Goal: Contribute content: Contribute content

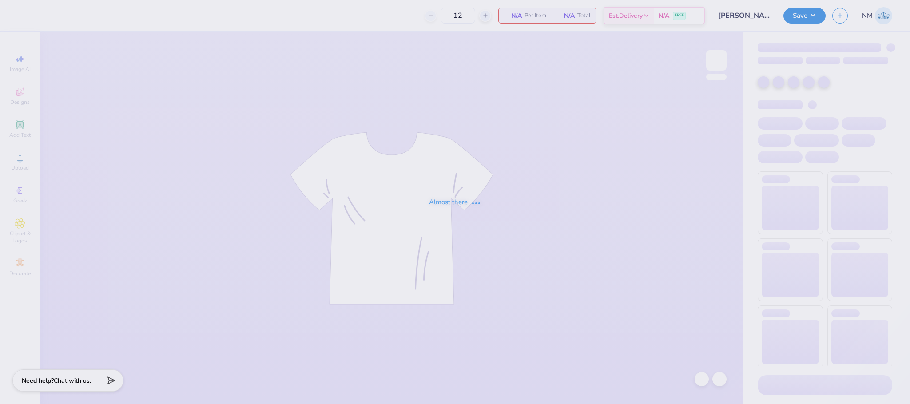
type input "48"
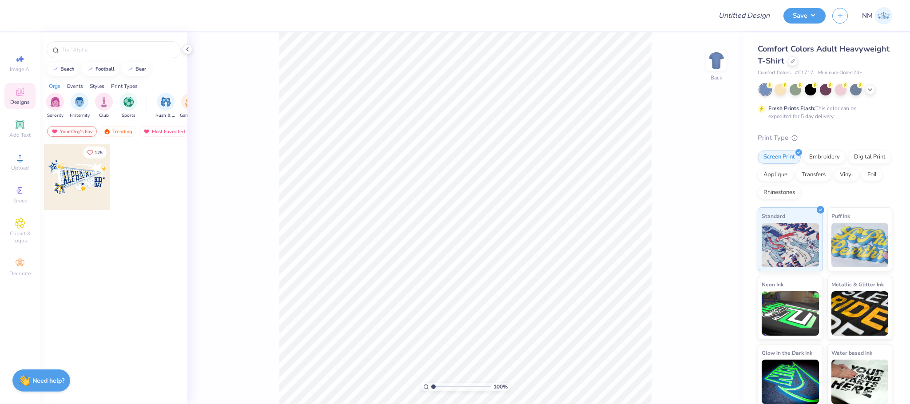
click at [87, 134] on div "Your Org's Fav" at bounding box center [72, 131] width 50 height 11
click at [133, 131] on div "Trending" at bounding box center [118, 131] width 37 height 11
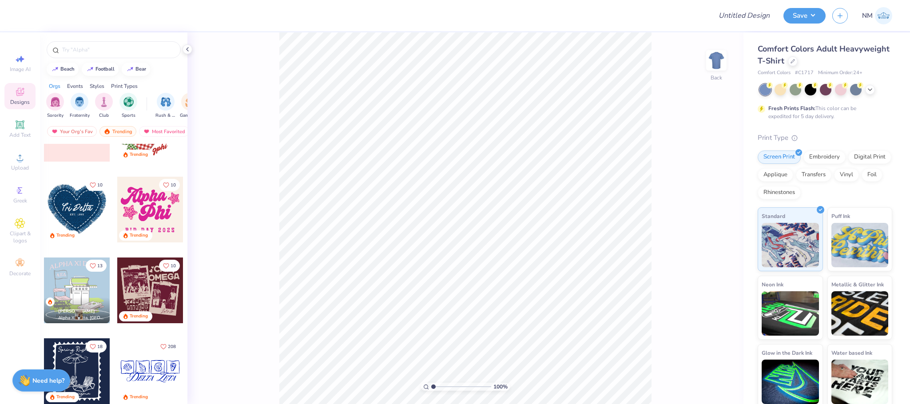
scroll to position [1349, 0]
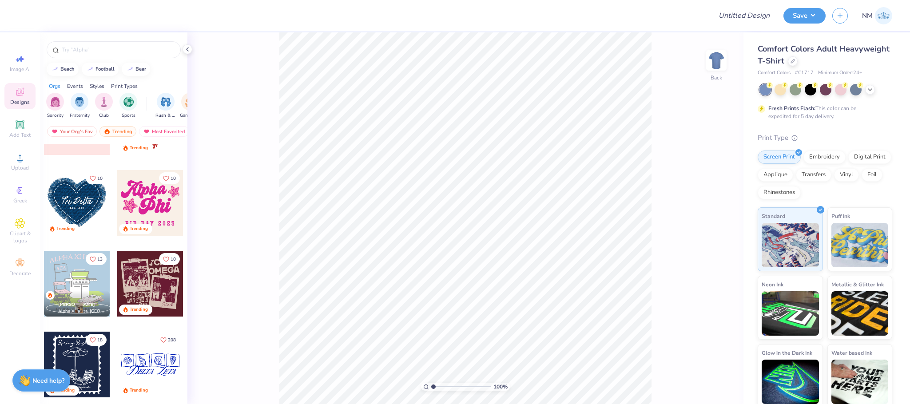
click at [151, 280] on div at bounding box center [150, 284] width 66 height 66
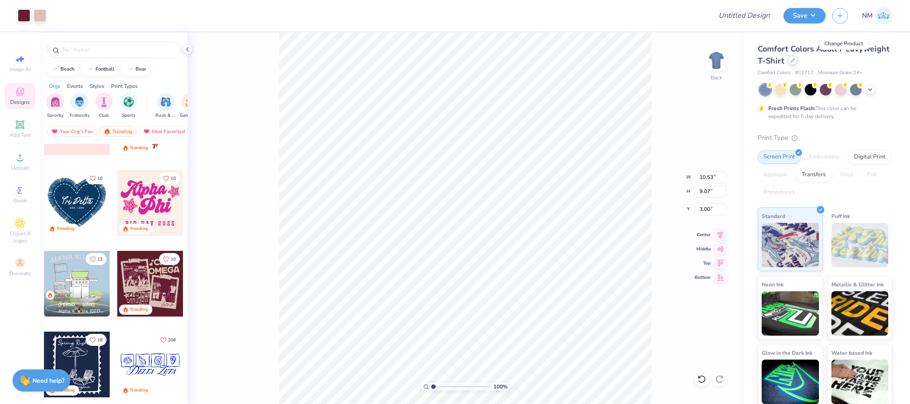
click at [795, 63] on icon at bounding box center [793, 60] width 4 height 4
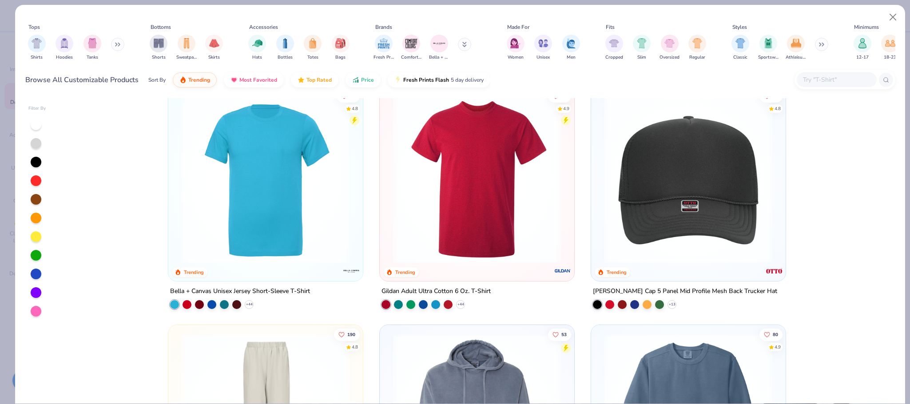
scroll to position [2369, 0]
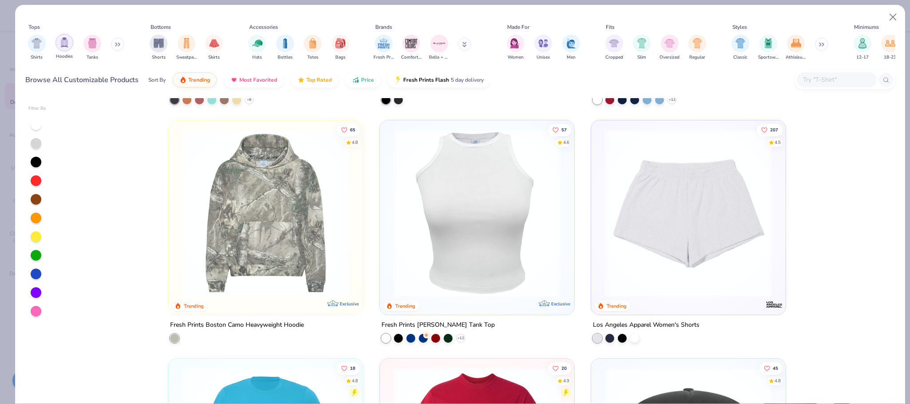
click at [70, 47] on div "filter for Hoodies" at bounding box center [65, 43] width 18 height 18
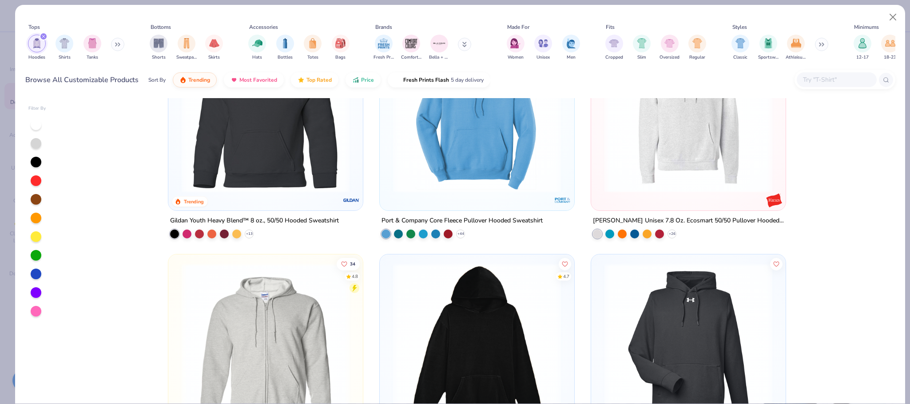
scroll to position [1071, 0]
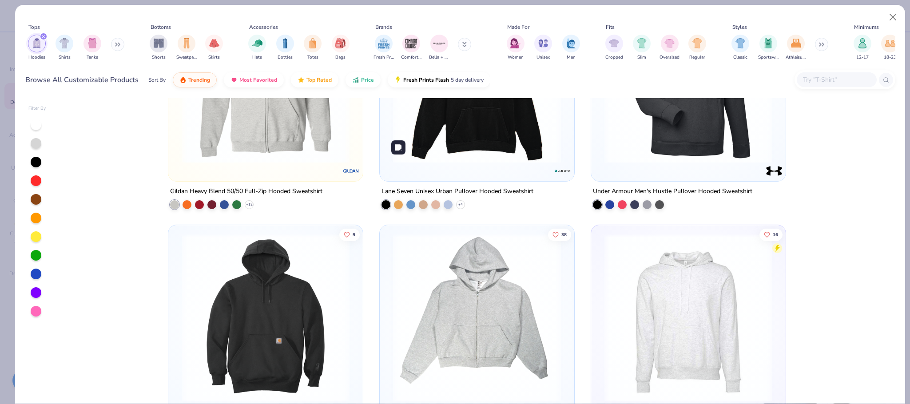
click at [550, 146] on img at bounding box center [477, 80] width 177 height 168
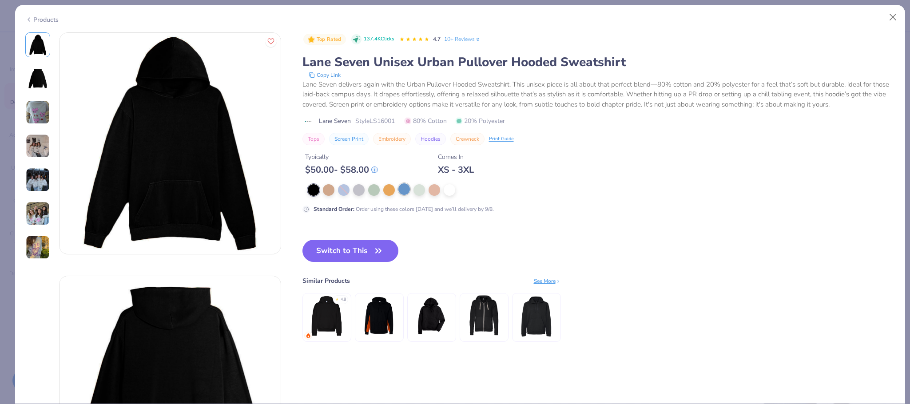
click at [403, 187] on div at bounding box center [405, 190] width 12 height 12
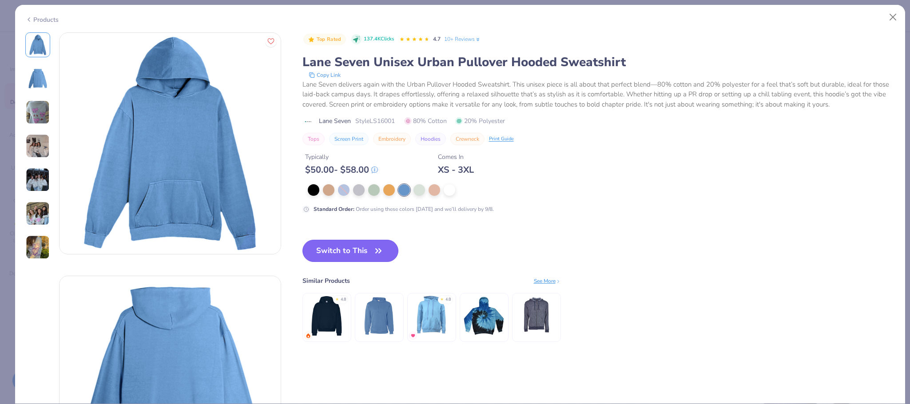
click at [347, 255] on button "Switch to This" at bounding box center [351, 251] width 96 height 22
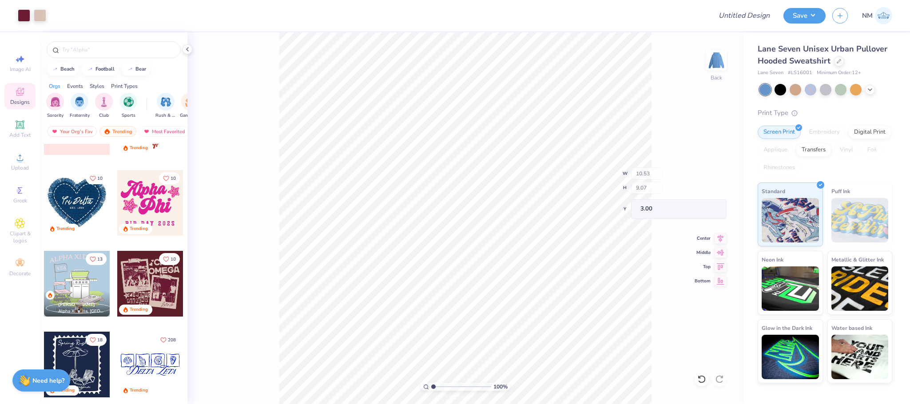
type input "3.00"
click at [35, 14] on div at bounding box center [40, 14] width 12 height 12
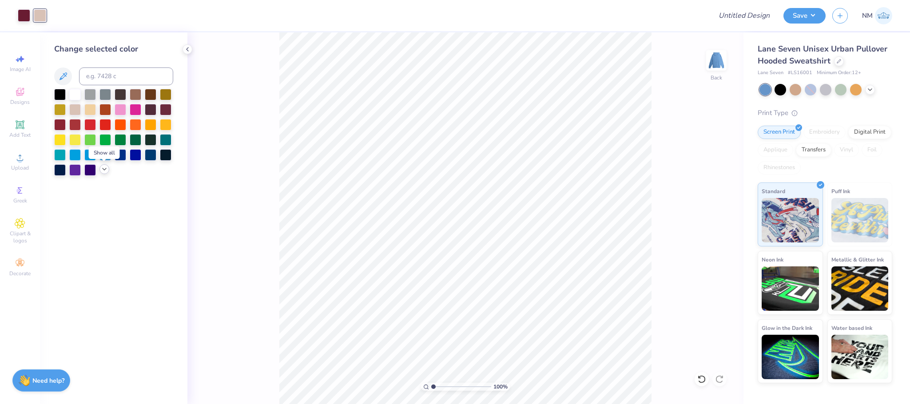
click at [104, 171] on icon at bounding box center [104, 169] width 7 height 7
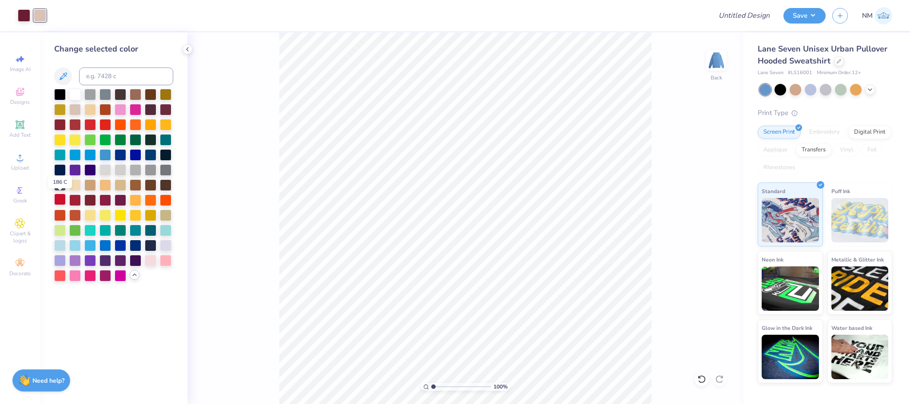
click at [59, 199] on div at bounding box center [60, 200] width 12 height 12
click at [105, 213] on div at bounding box center [106, 215] width 12 height 12
click at [872, 86] on icon at bounding box center [870, 88] width 7 height 7
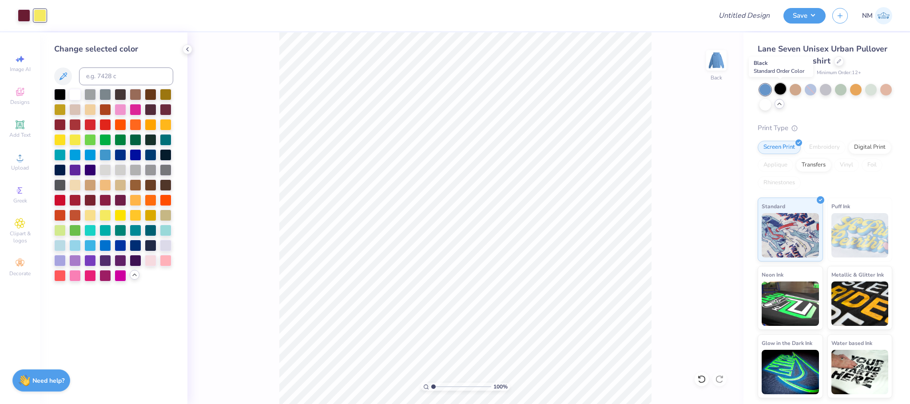
click at [786, 87] on div at bounding box center [781, 89] width 12 height 12
click at [133, 105] on div at bounding box center [136, 109] width 12 height 12
click at [21, 14] on div at bounding box center [24, 14] width 12 height 12
click at [168, 255] on div at bounding box center [166, 260] width 12 height 12
click at [38, 15] on div at bounding box center [40, 14] width 12 height 12
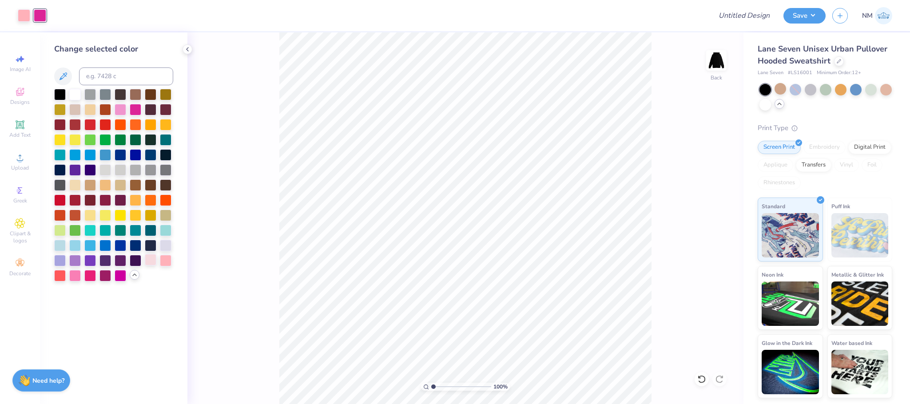
click at [148, 263] on div at bounding box center [151, 260] width 12 height 12
click at [22, 17] on div at bounding box center [24, 14] width 12 height 12
click at [56, 271] on div at bounding box center [60, 275] width 12 height 12
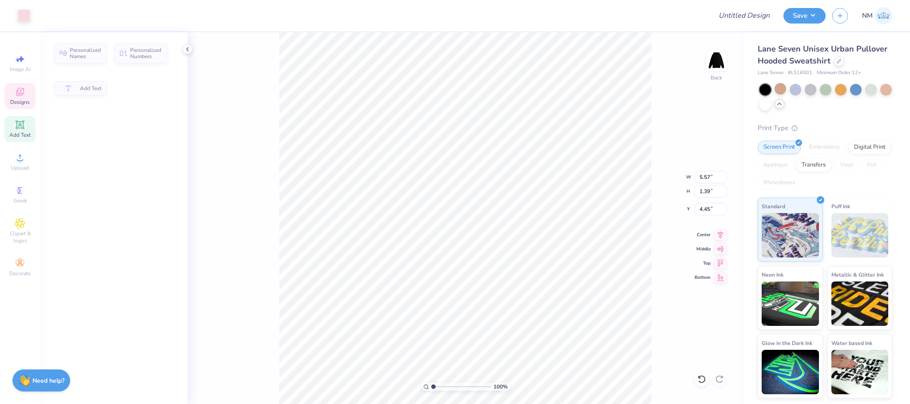
type input "5.57"
type input "1.39"
type input "4.45"
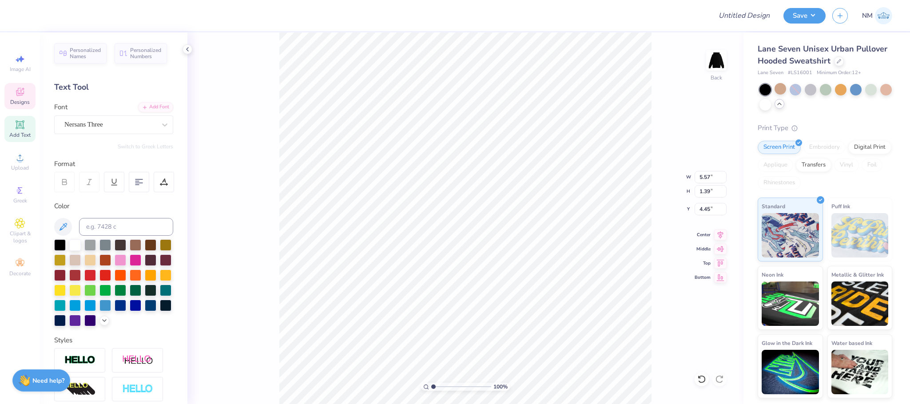
scroll to position [11, 1]
type textarea "O"
type textarea "D"
type textarea "PHI"
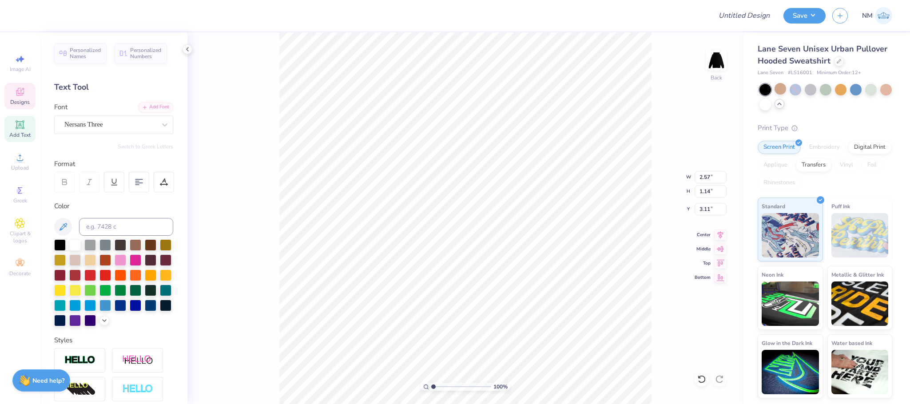
type textarea "delta"
click at [20, 18] on div at bounding box center [24, 14] width 12 height 12
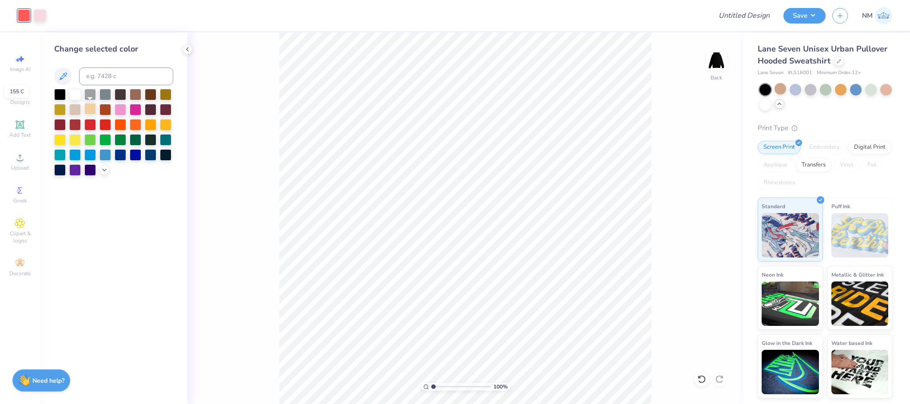
click at [88, 108] on div at bounding box center [90, 109] width 12 height 12
click at [73, 155] on div at bounding box center [75, 154] width 12 height 12
click at [192, 47] on div at bounding box center [188, 49] width 10 height 10
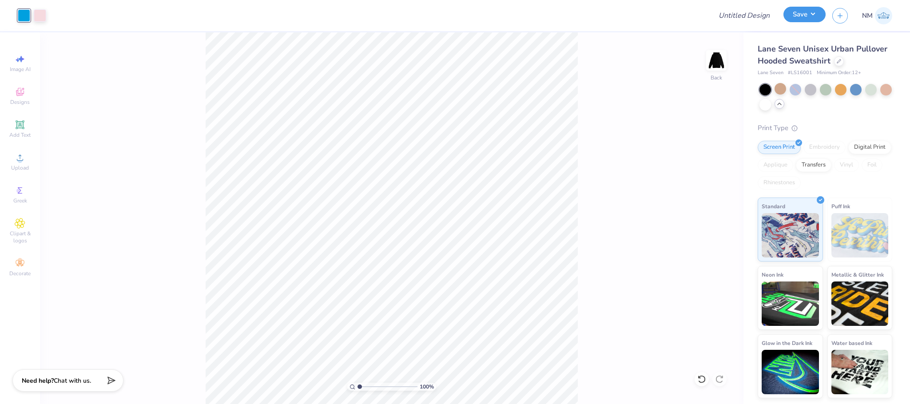
click at [818, 12] on button "Save" at bounding box center [805, 15] width 42 height 16
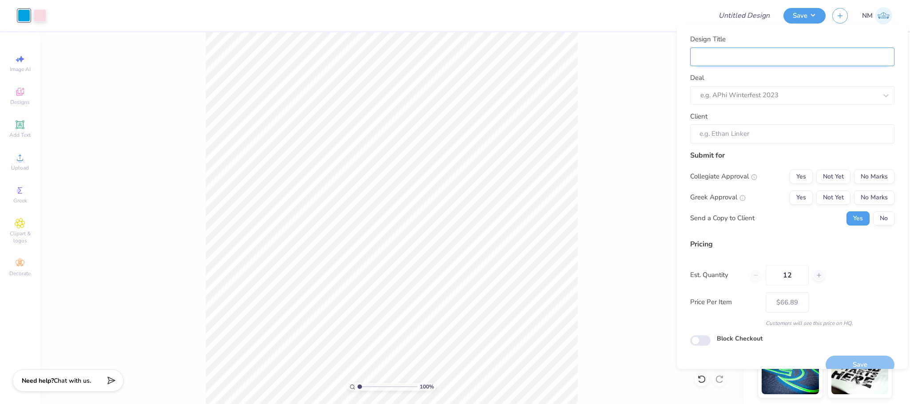
drag, startPoint x: 798, startPoint y: 66, endPoint x: 798, endPoint y: 57, distance: 8.4
click at [798, 65] on input "Design Title" at bounding box center [792, 57] width 204 height 19
type input "D"
type input "De"
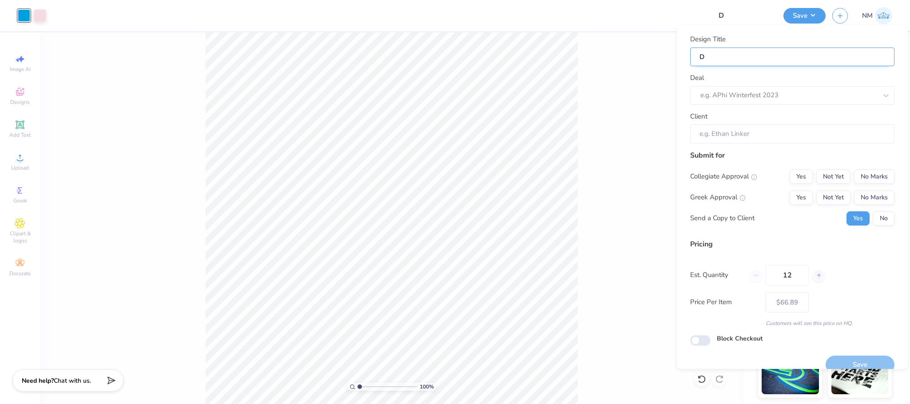
type input "De"
type input "Del"
type input "Delt"
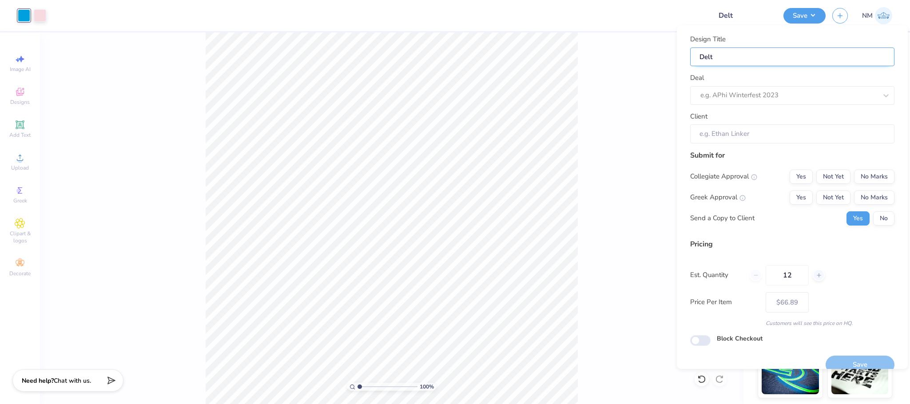
type input "Delta"
type input "Delta P"
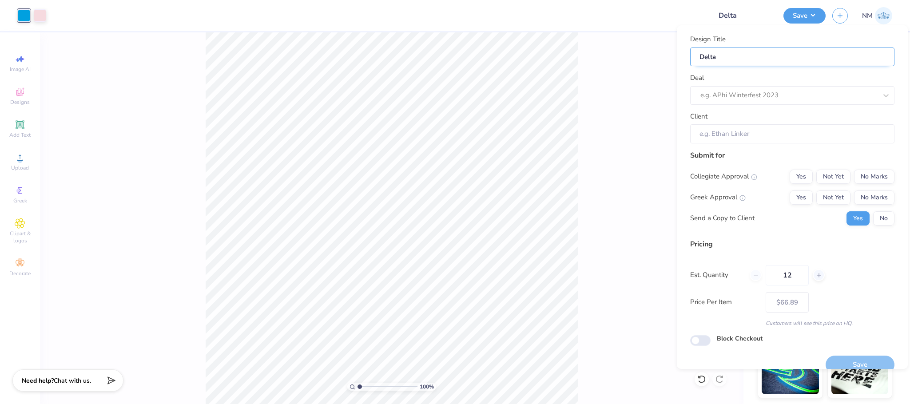
type input "Delta P"
type input "Delta Ph"
type input "Delta Phi"
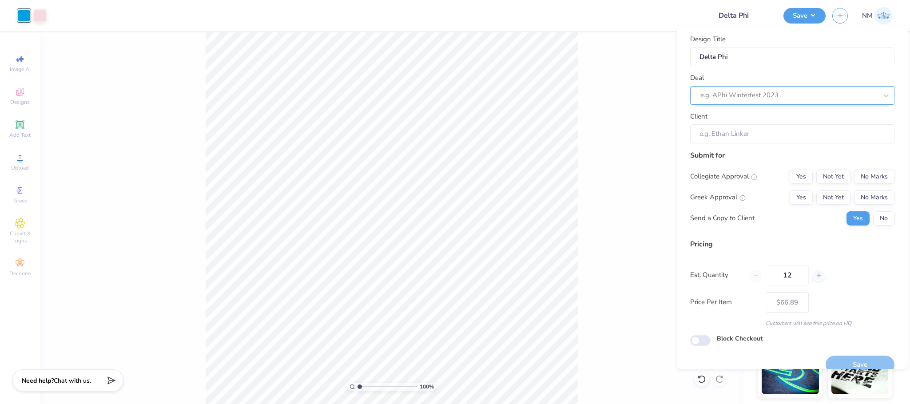
click at [776, 88] on div "e.g. APhi Winterfest 2023" at bounding box center [789, 95] width 179 height 14
click at [758, 114] on div "Riley Greene : SUNY College at Plattsburgh - Riley Greene" at bounding box center [792, 119] width 197 height 15
type input "ril"
type input "Riley Greene"
click at [875, 176] on button "No Marks" at bounding box center [874, 177] width 40 height 14
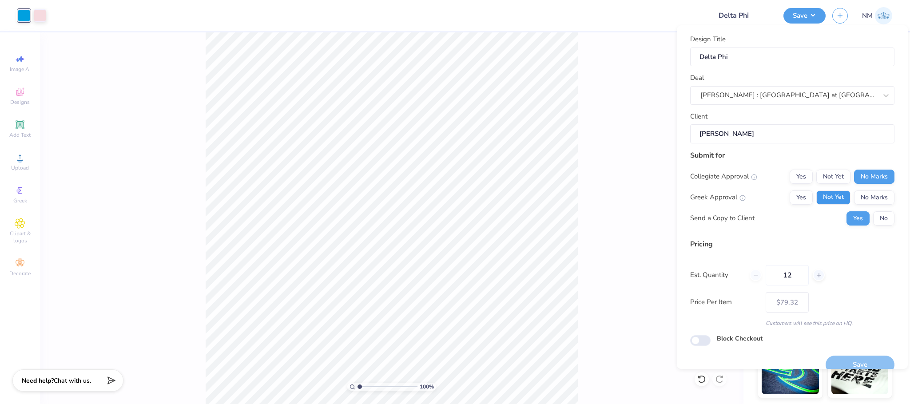
click at [822, 195] on button "Not Yet" at bounding box center [834, 198] width 34 height 14
type input "$79.32"
drag, startPoint x: 794, startPoint y: 275, endPoint x: 769, endPoint y: 277, distance: 24.5
click at [769, 277] on input "12" at bounding box center [787, 275] width 43 height 20
type input "0"
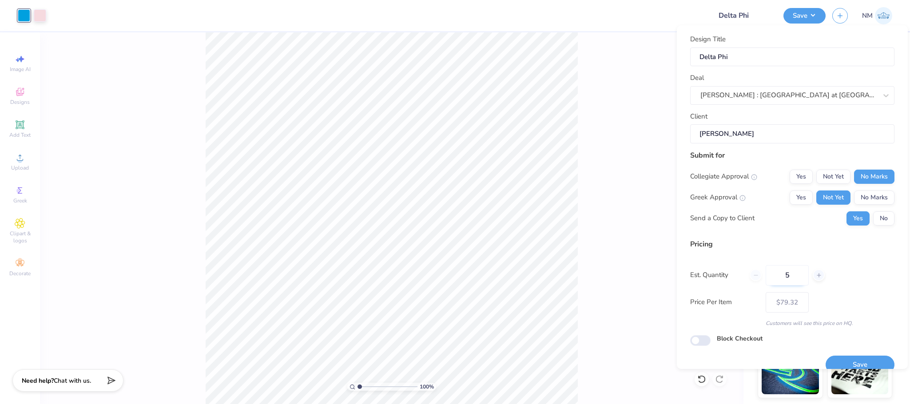
type input "50"
type input "$61.83"
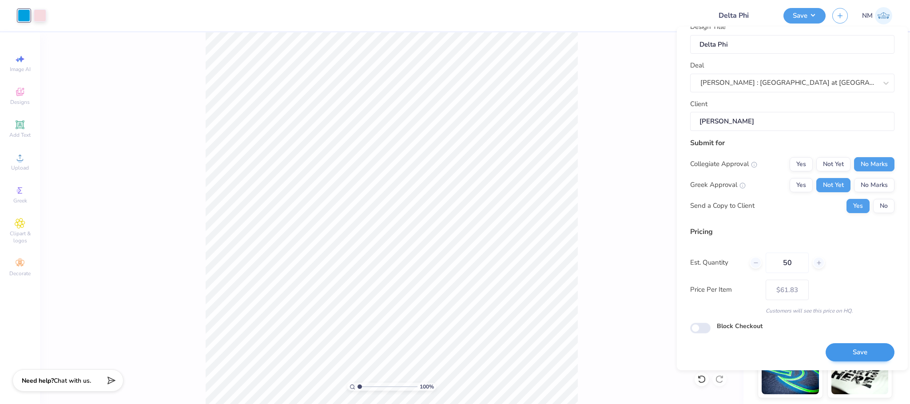
type input "50"
click at [851, 352] on button "Save" at bounding box center [860, 352] width 69 height 18
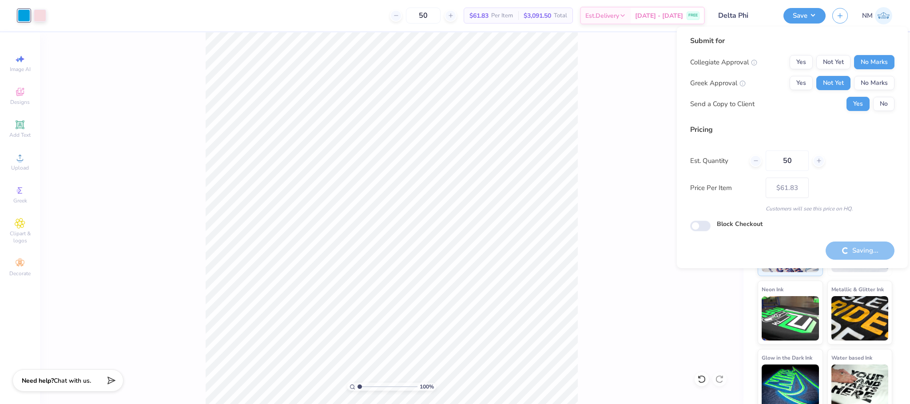
type input "– –"
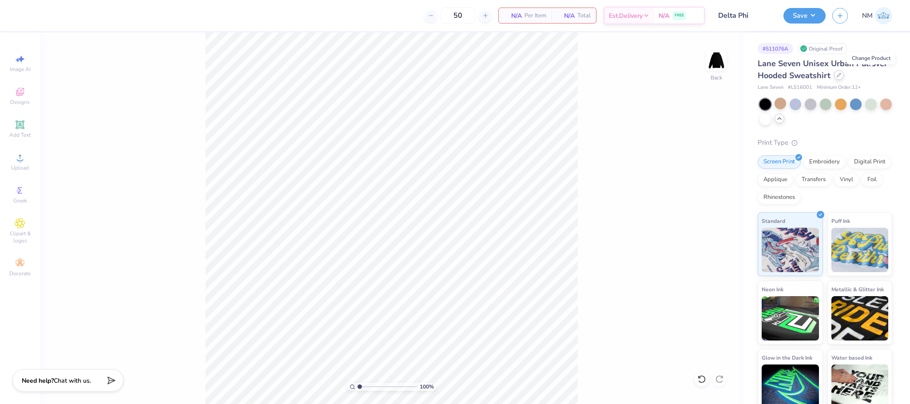
click at [844, 72] on div at bounding box center [839, 75] width 10 height 10
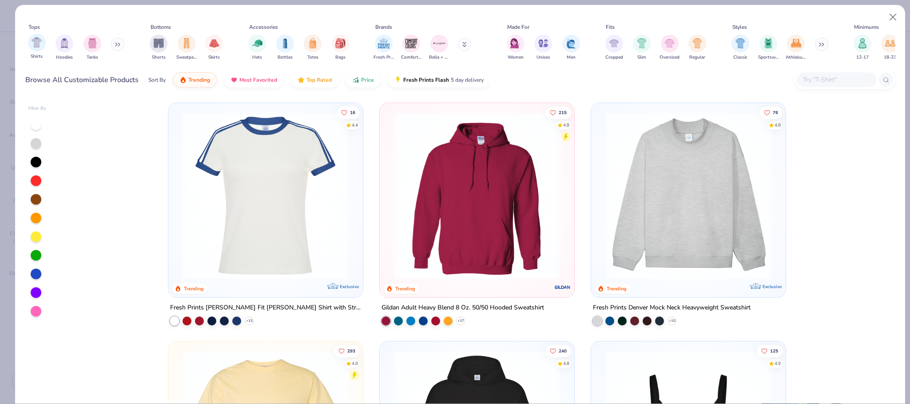
drag, startPoint x: 62, startPoint y: 43, endPoint x: 55, endPoint y: 49, distance: 9.4
click at [62, 43] on img "filter for Hoodies" at bounding box center [65, 43] width 10 height 10
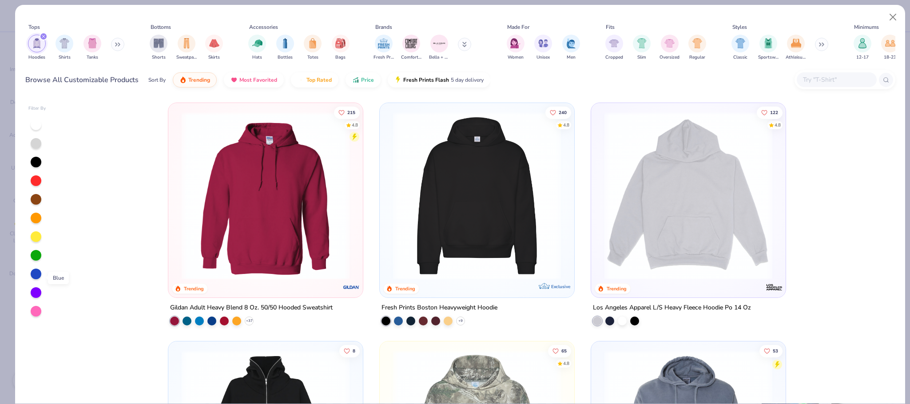
click at [38, 279] on div at bounding box center [36, 274] width 11 height 11
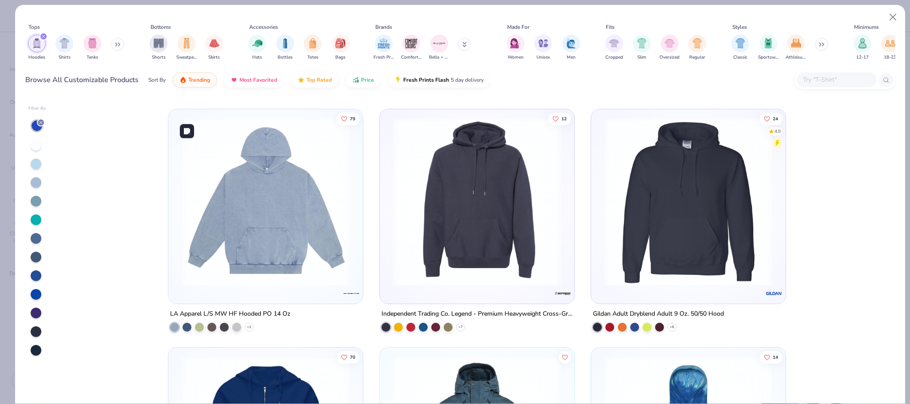
scroll to position [1873, 0]
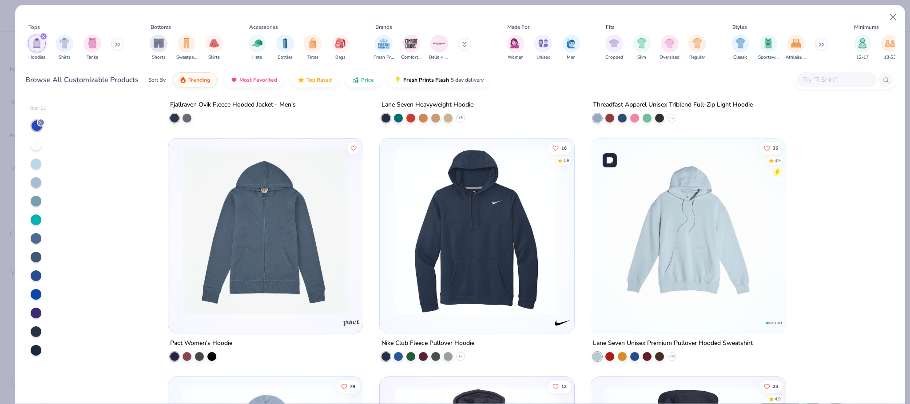
click at [670, 186] on img at bounding box center [688, 232] width 177 height 168
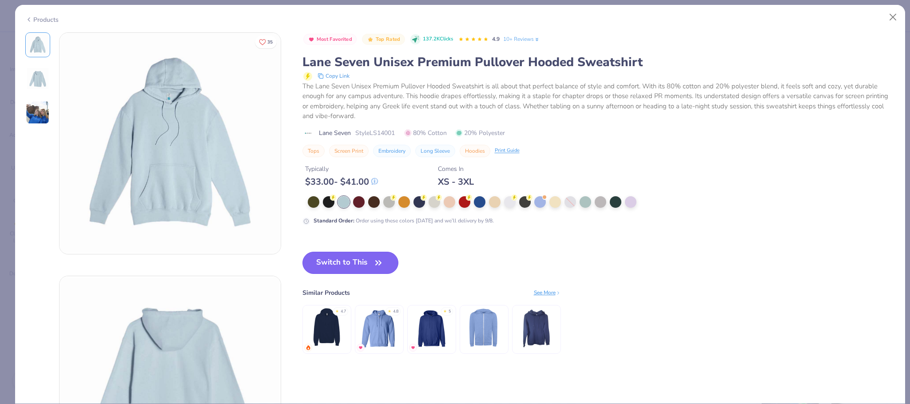
click at [362, 272] on button "Switch to This" at bounding box center [351, 263] width 96 height 22
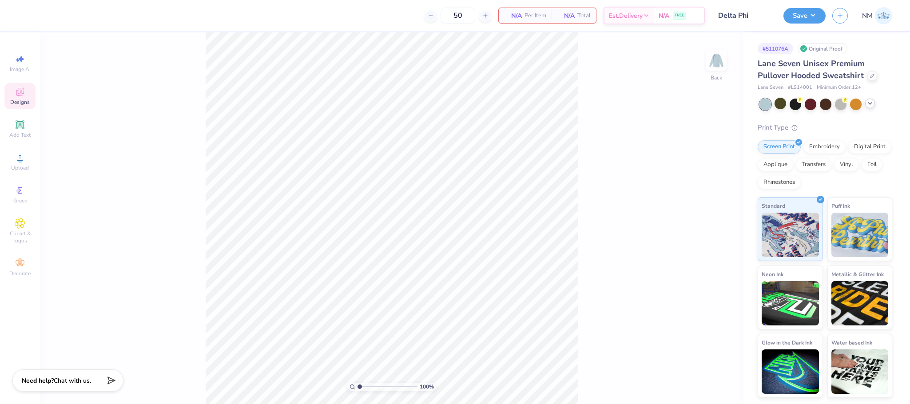
drag, startPoint x: 24, startPoint y: 93, endPoint x: 30, endPoint y: 83, distance: 12.1
click at [24, 95] on icon at bounding box center [20, 92] width 11 height 11
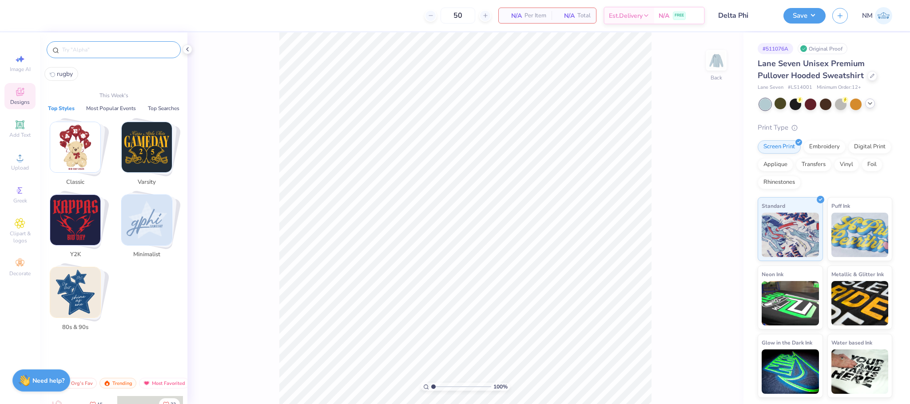
click at [137, 51] on input "text" at bounding box center [118, 49] width 114 height 9
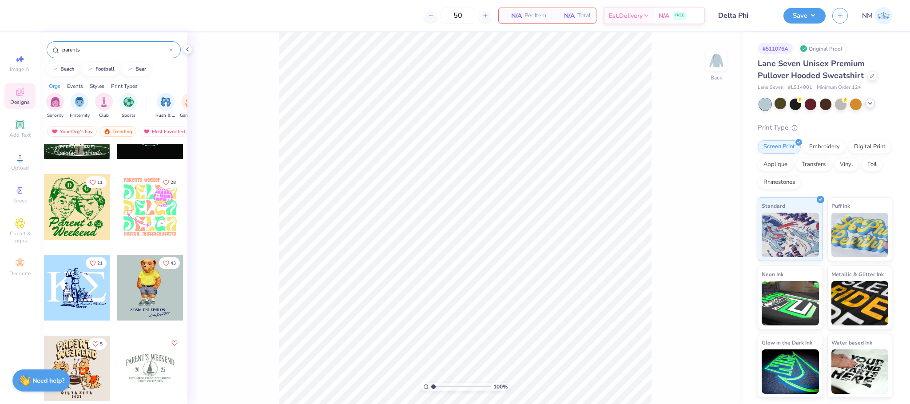
scroll to position [1239, 0]
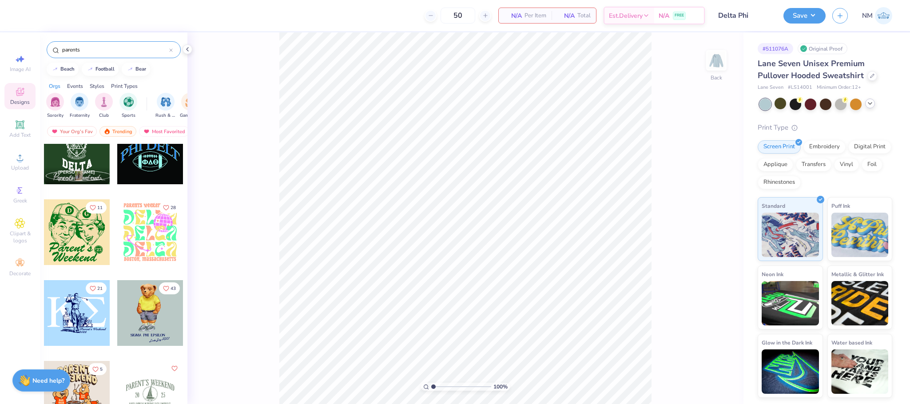
type input "parents"
click at [83, 235] on div at bounding box center [142, 233] width 197 height 66
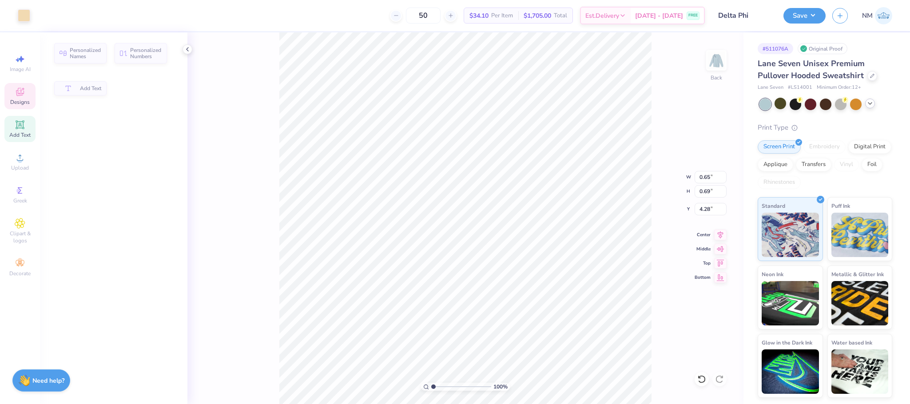
type input "0.65"
type input "0.69"
type input "4.28"
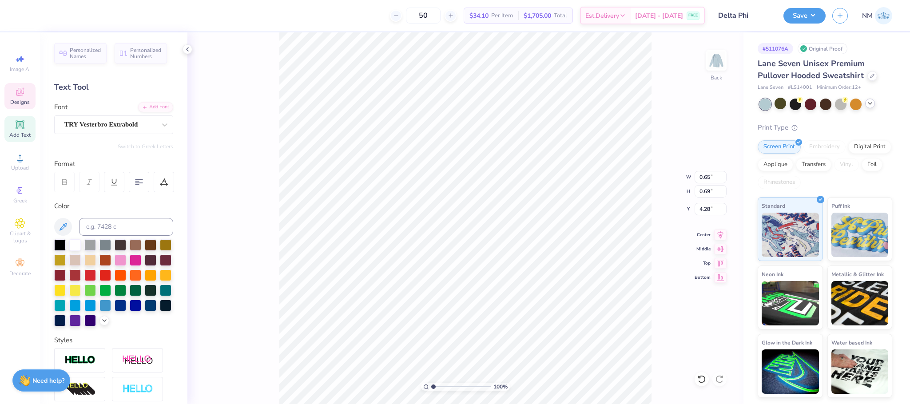
scroll to position [11, 0]
type textarea "P"
type input "2.23"
click at [23, 19] on div at bounding box center [24, 14] width 12 height 12
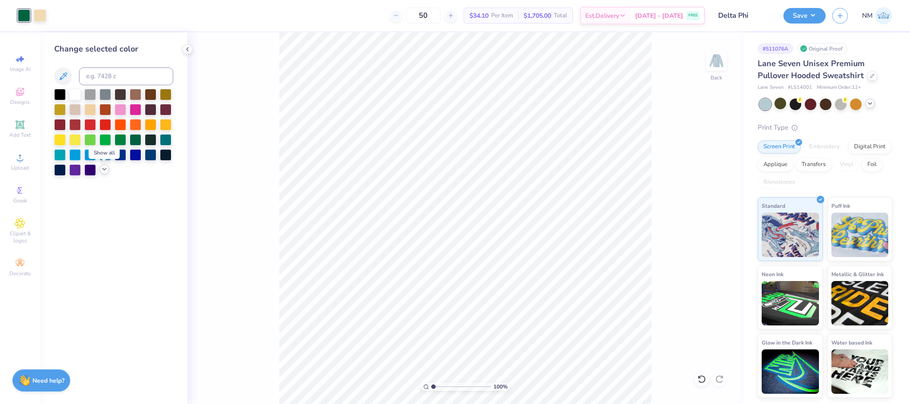
click at [101, 171] on icon at bounding box center [104, 169] width 7 height 7
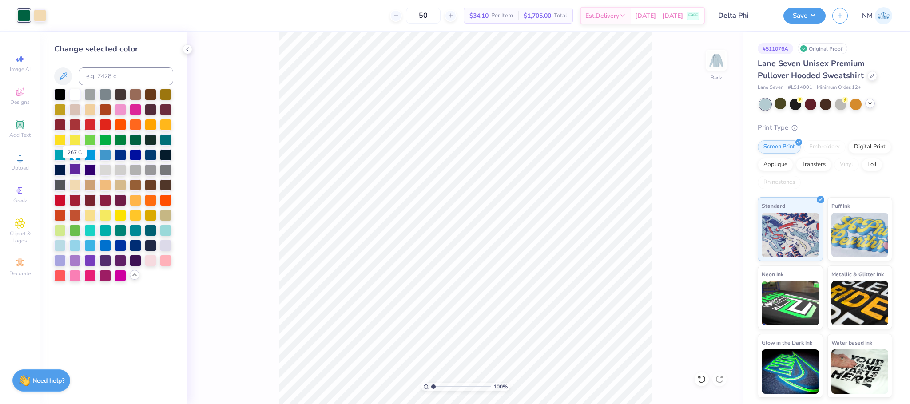
click at [72, 172] on div at bounding box center [75, 170] width 12 height 12
click at [116, 249] on div at bounding box center [121, 245] width 12 height 12
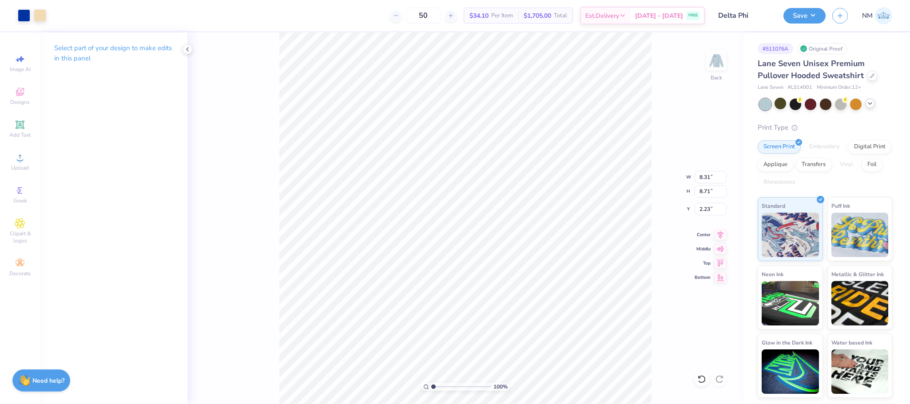
type input "3.00"
click at [795, 20] on button "Save" at bounding box center [805, 15] width 42 height 16
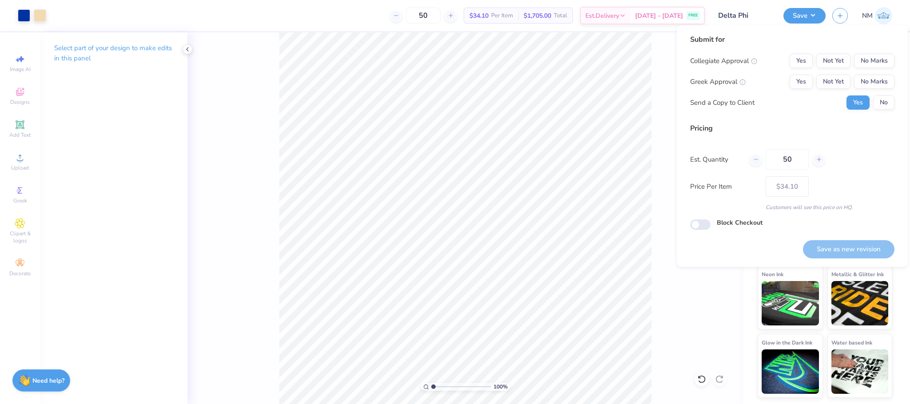
click at [878, 52] on div "Submit for Collegiate Approval Yes Not Yet No Marks Greek Approval Yes Not Yet …" at bounding box center [792, 75] width 204 height 82
click at [878, 59] on button "No Marks" at bounding box center [874, 61] width 40 height 14
click at [874, 80] on button "No Marks" at bounding box center [874, 82] width 40 height 14
click at [838, 240] on button "Save as new revision" at bounding box center [849, 249] width 92 height 18
type input "$34.10"
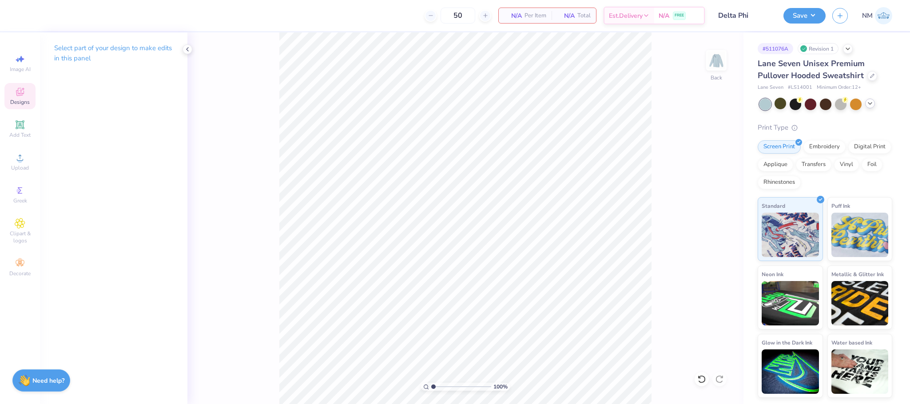
click at [13, 96] on div "Designs" at bounding box center [19, 96] width 31 height 26
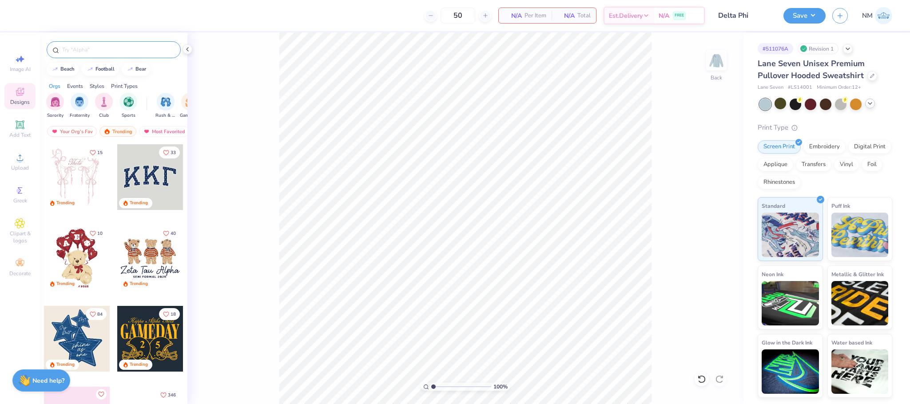
click at [126, 40] on div at bounding box center [114, 47] width 148 height 30
click at [125, 43] on div at bounding box center [114, 49] width 134 height 17
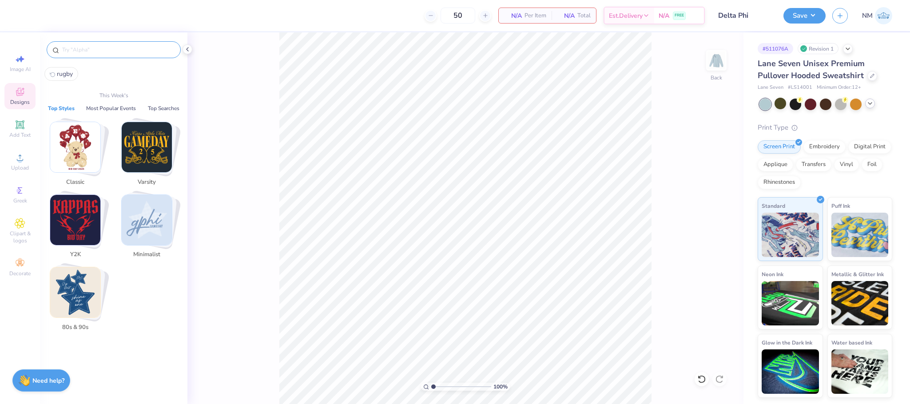
click at [124, 47] on input "text" at bounding box center [118, 49] width 114 height 9
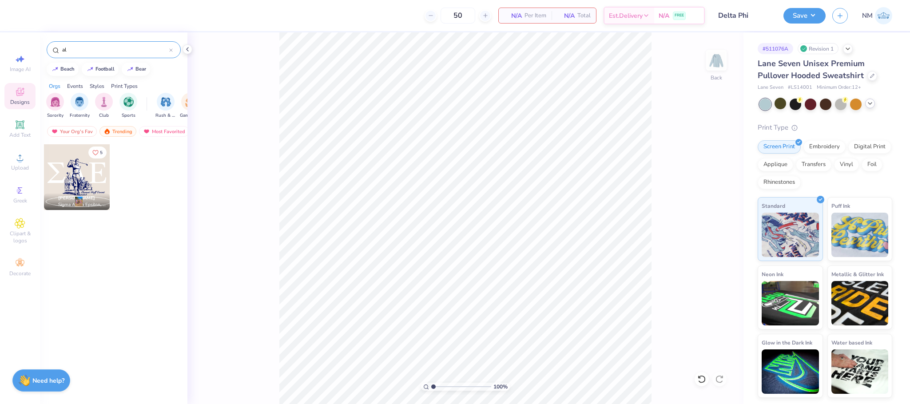
type input "a"
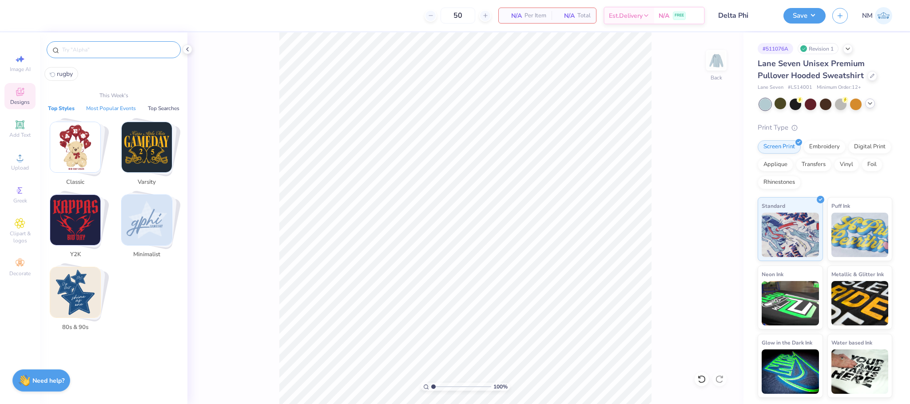
click at [124, 108] on button "Most Popular Events" at bounding box center [111, 108] width 55 height 9
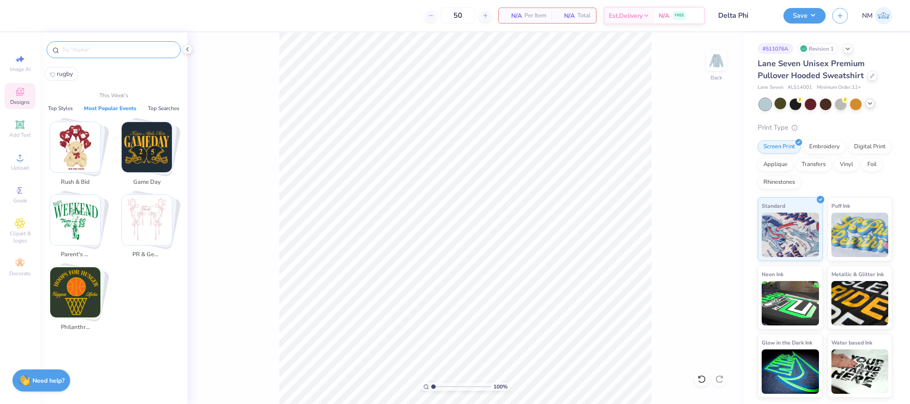
click at [76, 207] on img "Stack Card Button Parent's Weekend" at bounding box center [75, 220] width 50 height 50
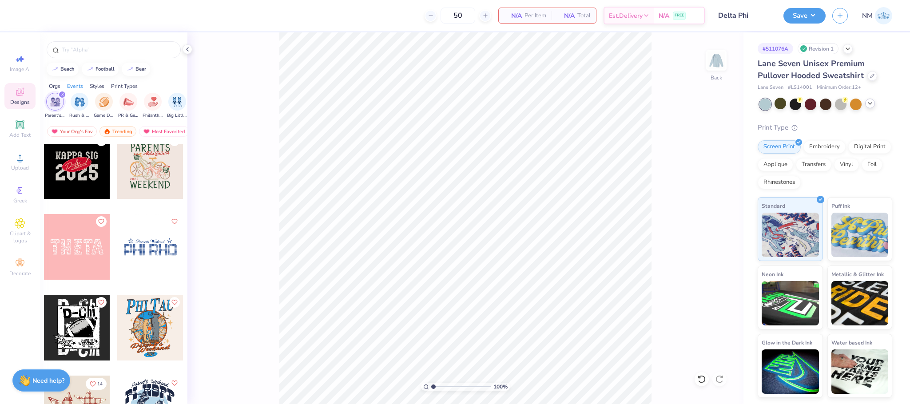
scroll to position [744, 0]
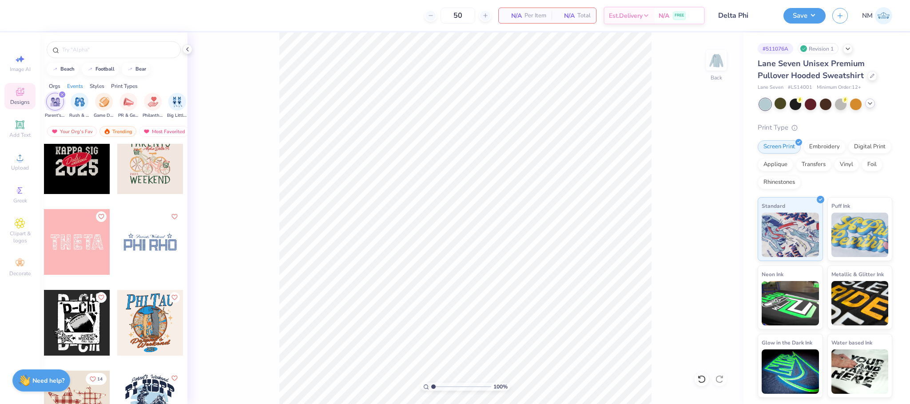
click at [64, 319] on div at bounding box center [77, 323] width 66 height 66
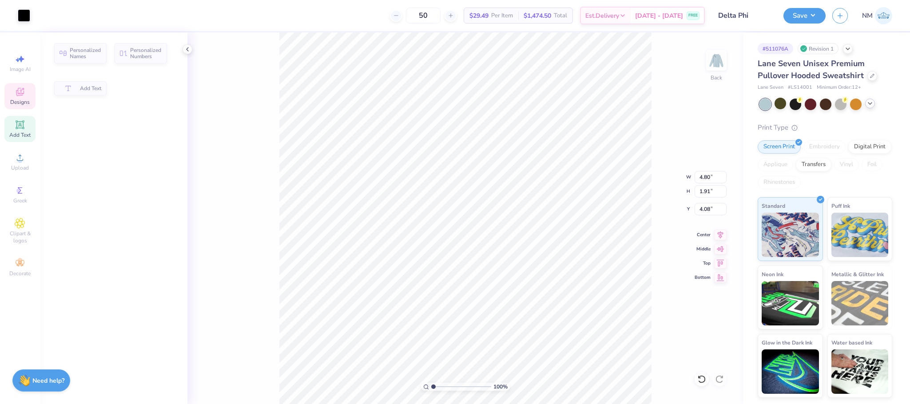
type input "4.80"
type input "1.91"
type input "4.08"
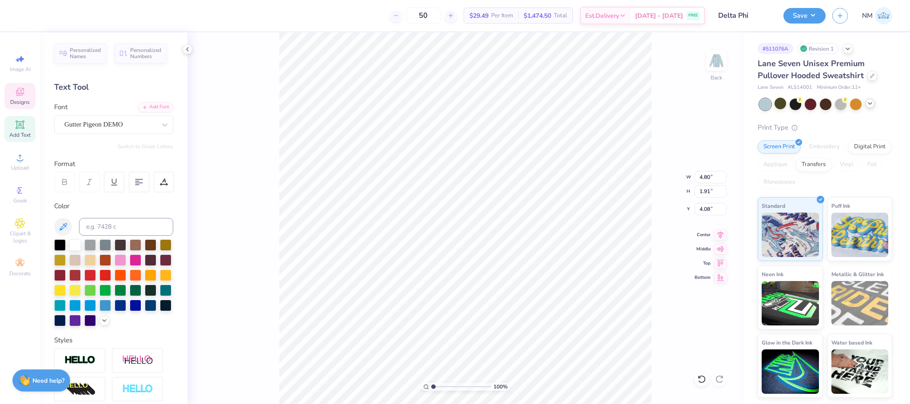
scroll to position [11, 1]
type textarea "D-Phi"
type input "6.12"
type input "2.28"
type input "3.00"
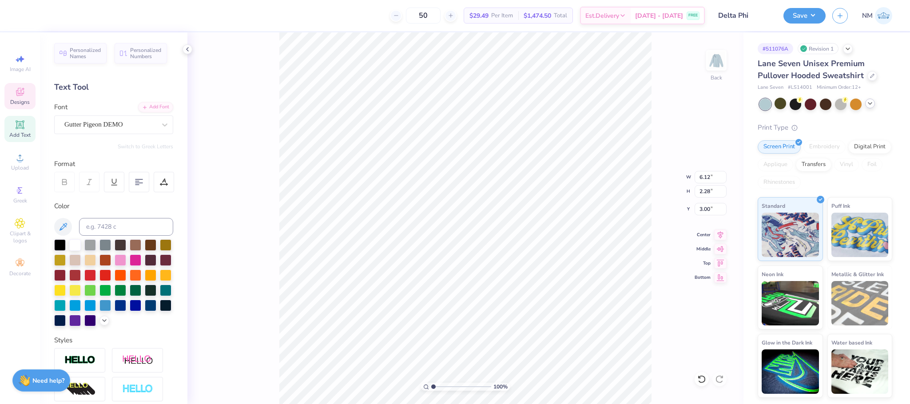
type textarea "D-Phi"
type input "9.43"
type textarea "D-Phi"
click at [60, 11] on div at bounding box center [56, 14] width 12 height 12
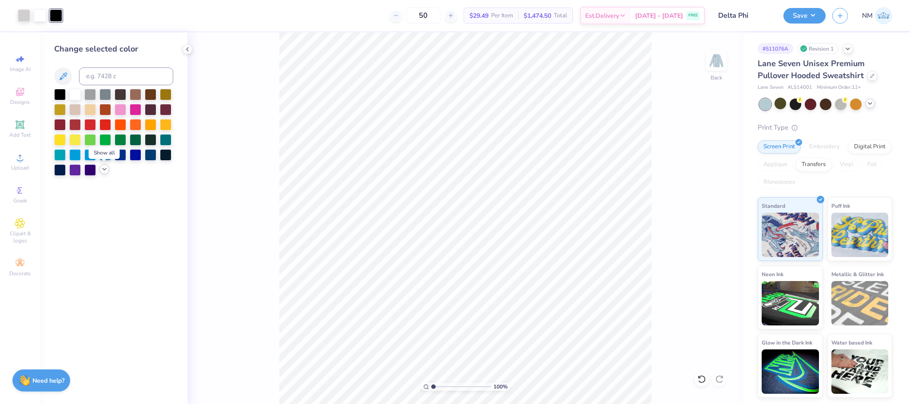
click at [102, 172] on icon at bounding box center [104, 169] width 7 height 7
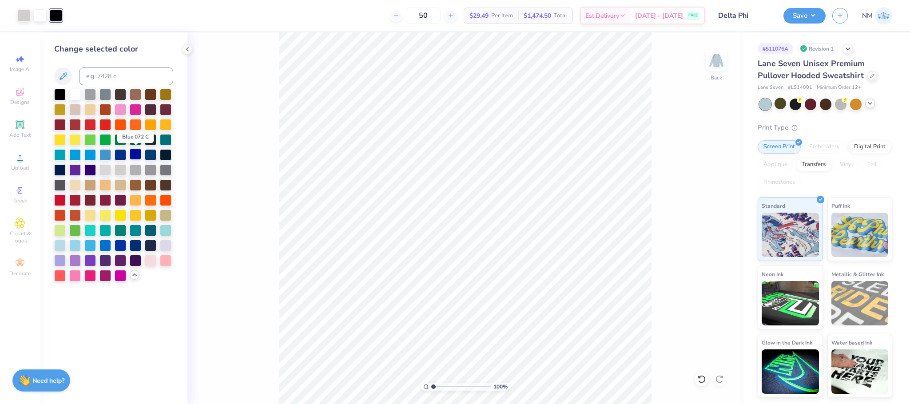
click at [138, 156] on div at bounding box center [136, 154] width 12 height 12
click at [810, 12] on button "Save" at bounding box center [805, 15] width 42 height 16
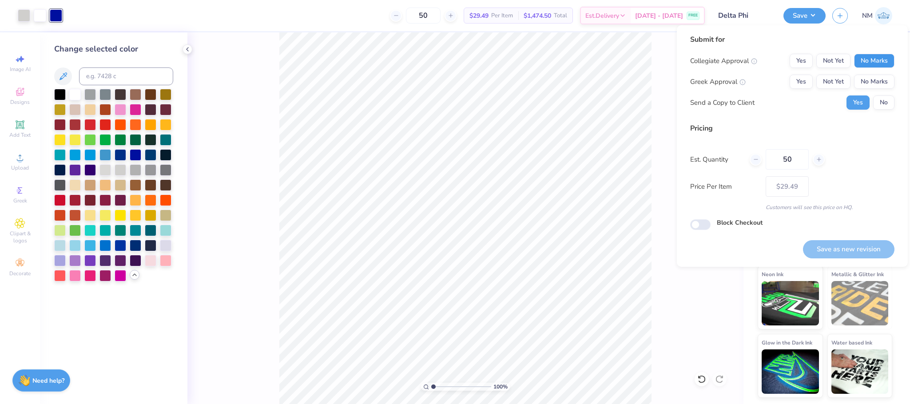
click at [880, 54] on button "No Marks" at bounding box center [874, 61] width 40 height 14
click at [881, 76] on button "No Marks" at bounding box center [874, 82] width 40 height 14
click at [852, 251] on button "Save as new revision" at bounding box center [849, 249] width 92 height 18
type input "$29.49"
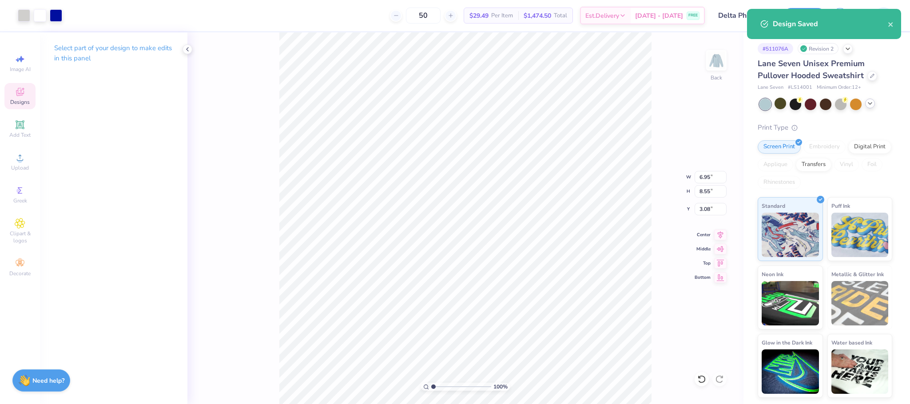
click at [20, 94] on icon at bounding box center [20, 92] width 8 height 8
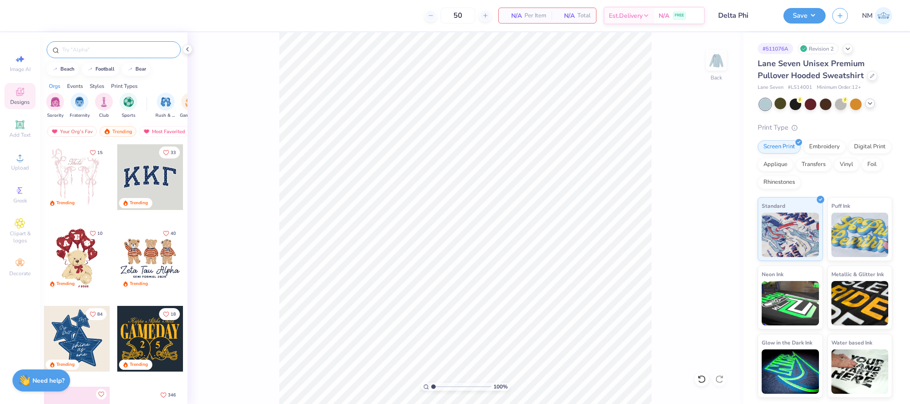
click at [79, 46] on input "text" at bounding box center [118, 49] width 114 height 9
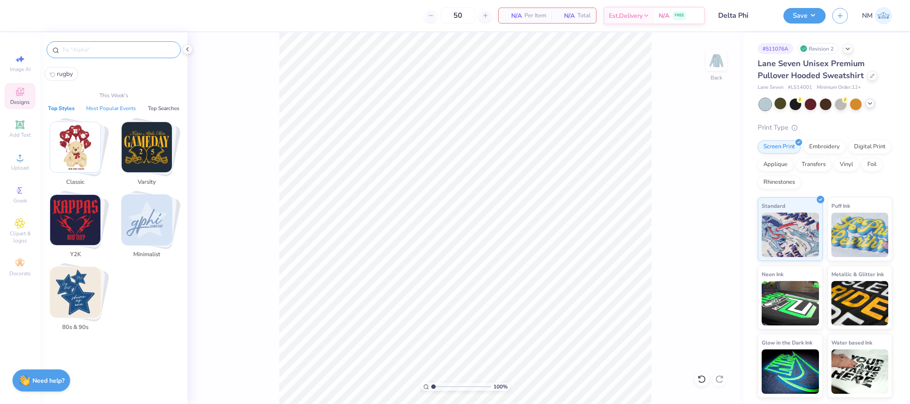
click at [116, 105] on button "Most Popular Events" at bounding box center [111, 108] width 55 height 9
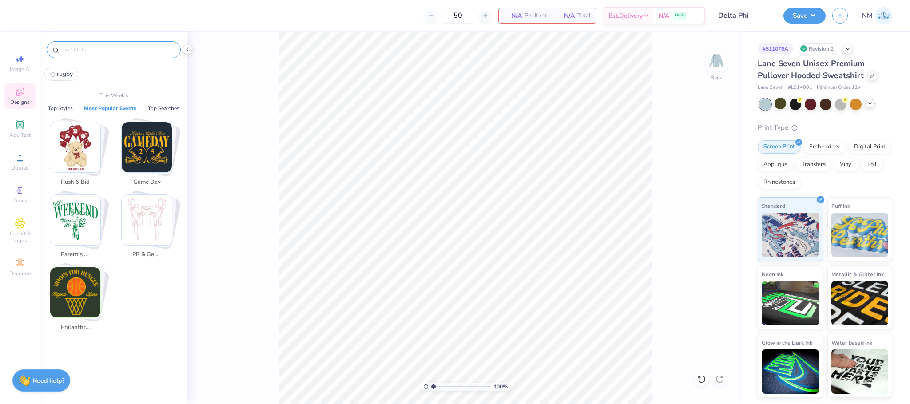
click at [87, 196] on img "Stack Card Button Parent's Weekend" at bounding box center [75, 220] width 50 height 50
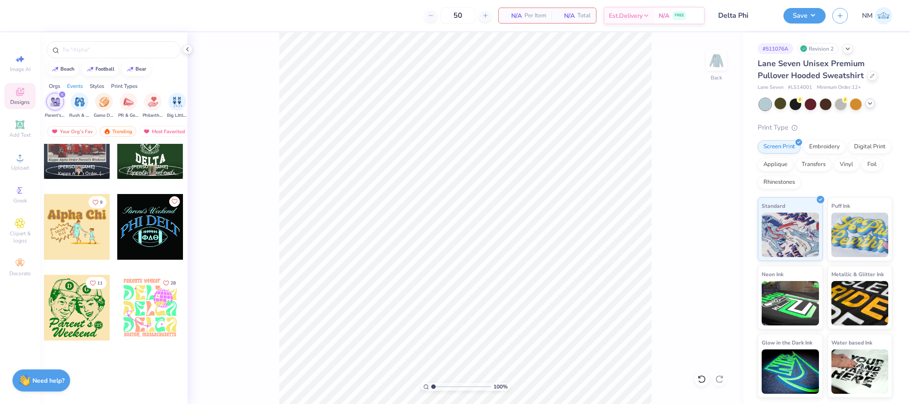
scroll to position [1239, 0]
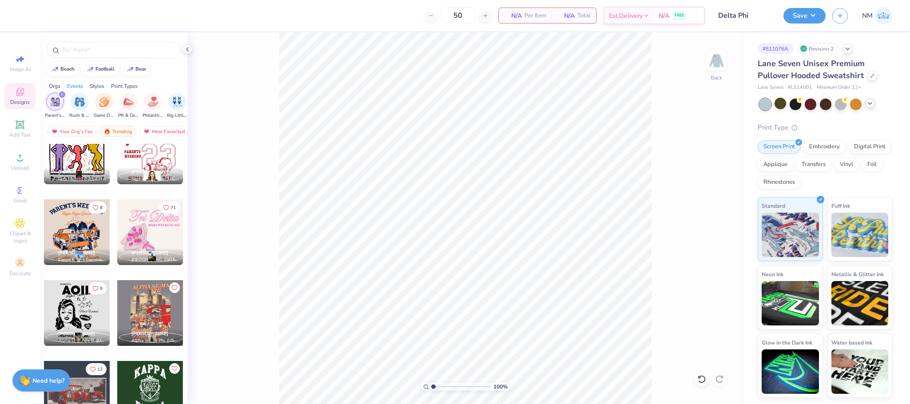
click at [145, 233] on div at bounding box center [150, 233] width 66 height 66
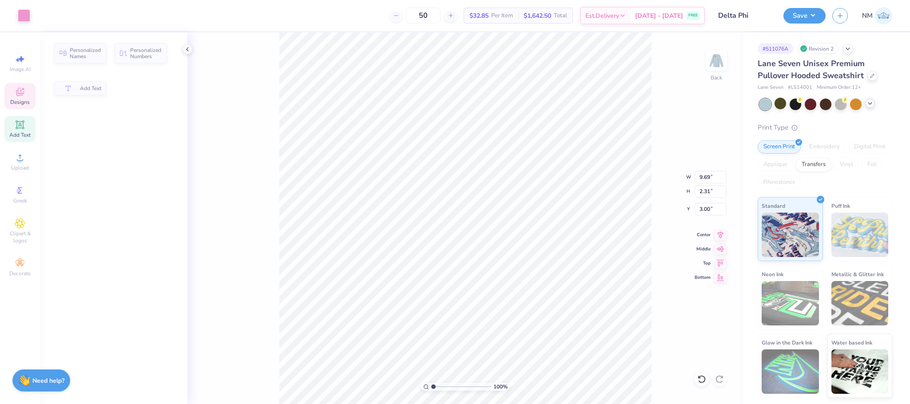
type input "9.69"
type input "2.31"
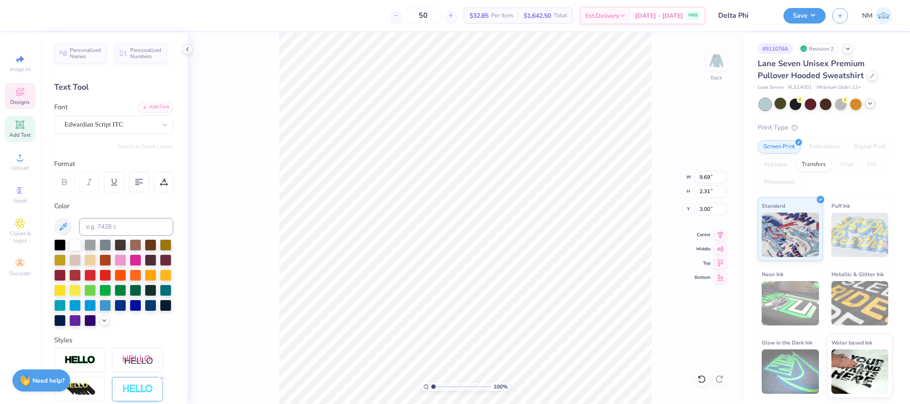
scroll to position [11, 0]
type textarea "T"
type textarea "Phi Delta"
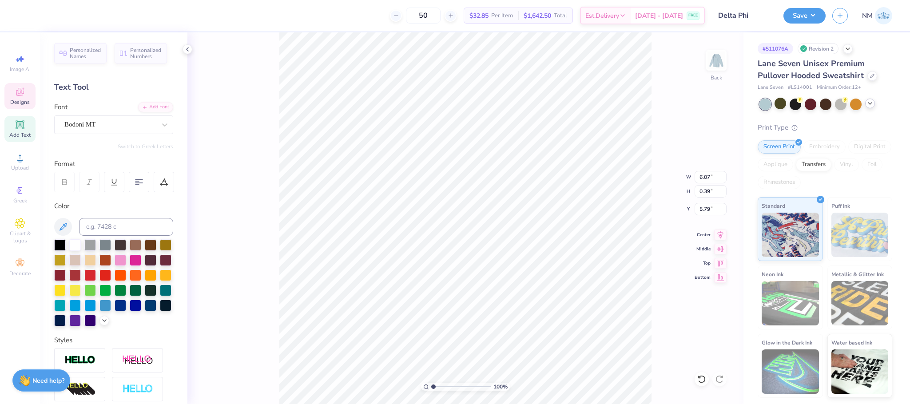
type textarea "PARENTS WEEKEND 2025"
type textarea "Delta Phi"
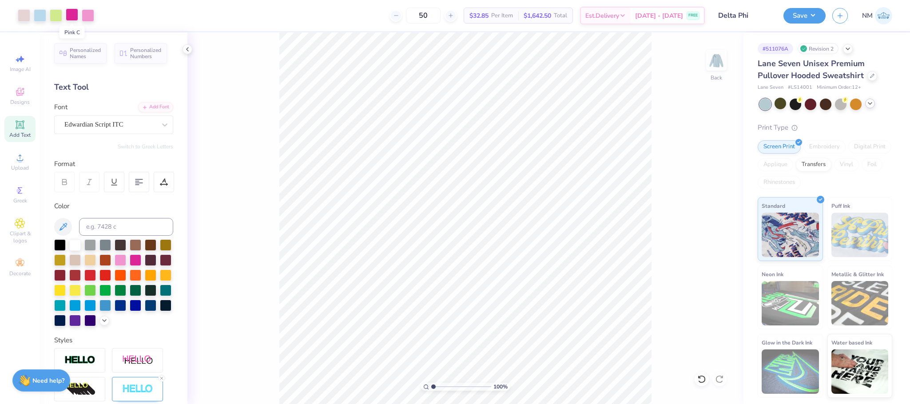
click at [72, 16] on div at bounding box center [72, 14] width 12 height 12
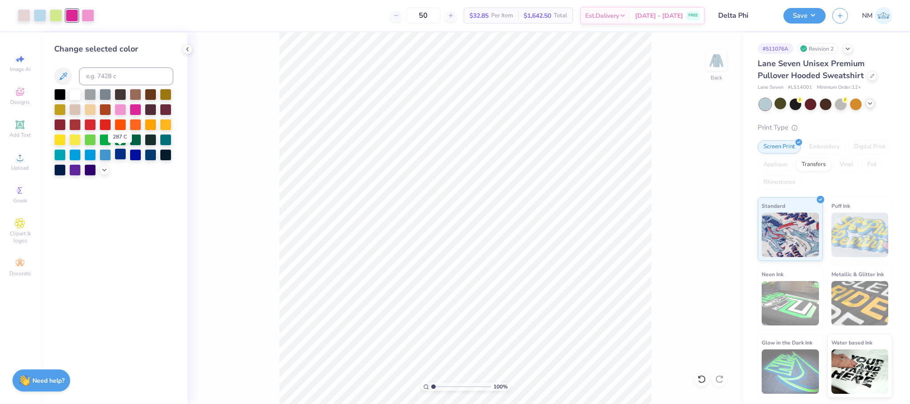
click at [116, 150] on div at bounding box center [121, 154] width 12 height 12
click at [88, 15] on div at bounding box center [88, 14] width 12 height 12
click at [122, 155] on div at bounding box center [121, 154] width 12 height 12
click at [187, 54] on div at bounding box center [188, 49] width 10 height 10
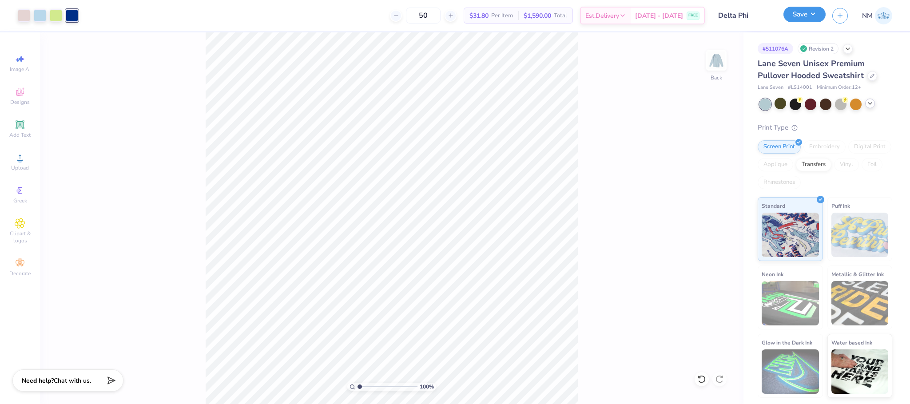
click at [802, 9] on button "Save" at bounding box center [805, 15] width 42 height 16
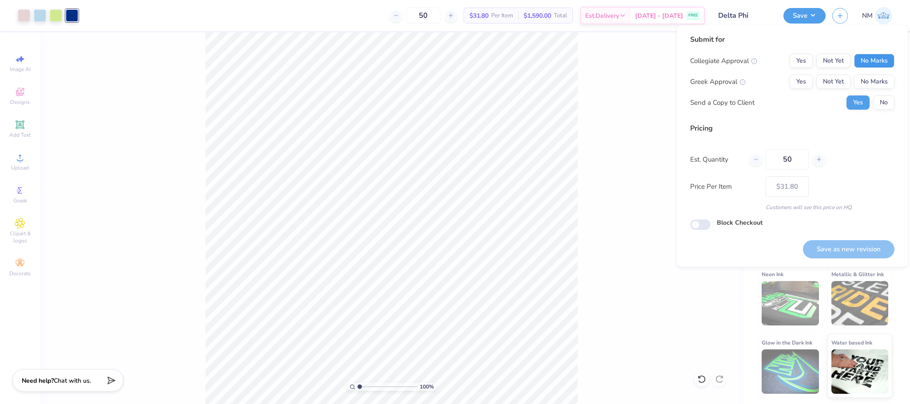
click at [875, 63] on button "No Marks" at bounding box center [874, 61] width 40 height 14
click at [876, 76] on button "No Marks" at bounding box center [874, 82] width 40 height 14
click at [887, 100] on button "No" at bounding box center [884, 103] width 21 height 14
click at [825, 248] on button "Save as new revision" at bounding box center [849, 249] width 92 height 18
type input "$31.80"
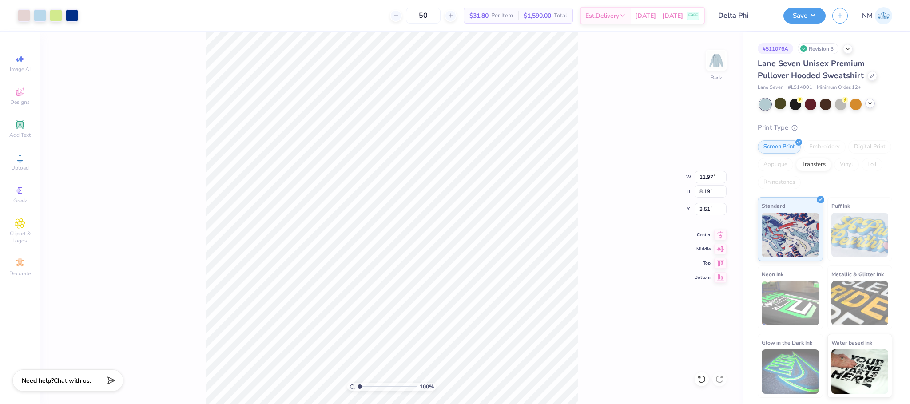
click at [18, 91] on icon at bounding box center [20, 92] width 8 height 8
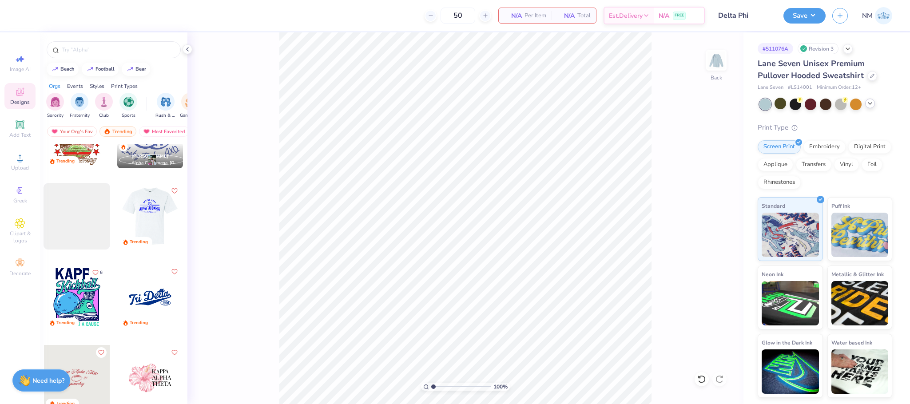
scroll to position [2230, 0]
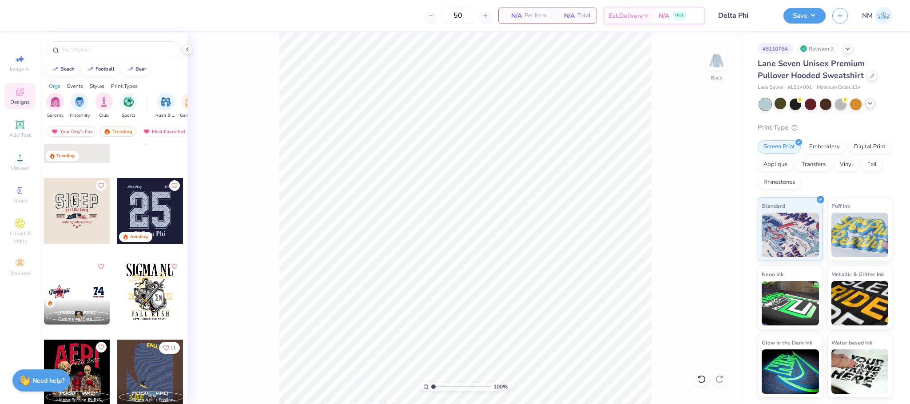
click at [151, 197] on div at bounding box center [84, 211] width 197 height 66
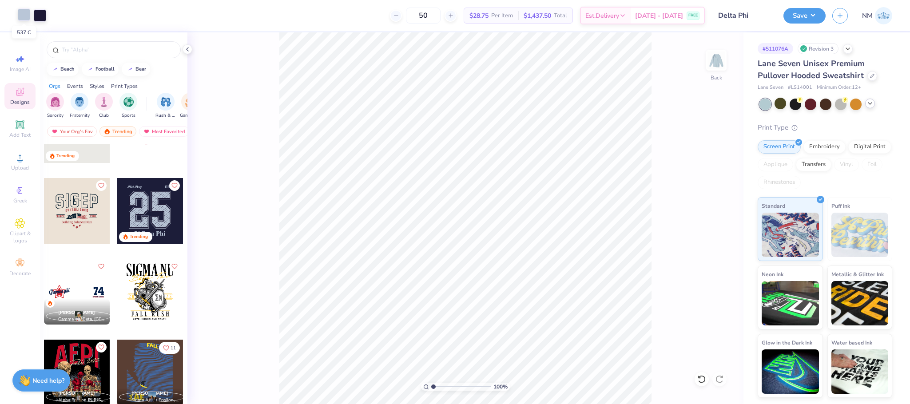
click at [20, 13] on div at bounding box center [24, 14] width 12 height 12
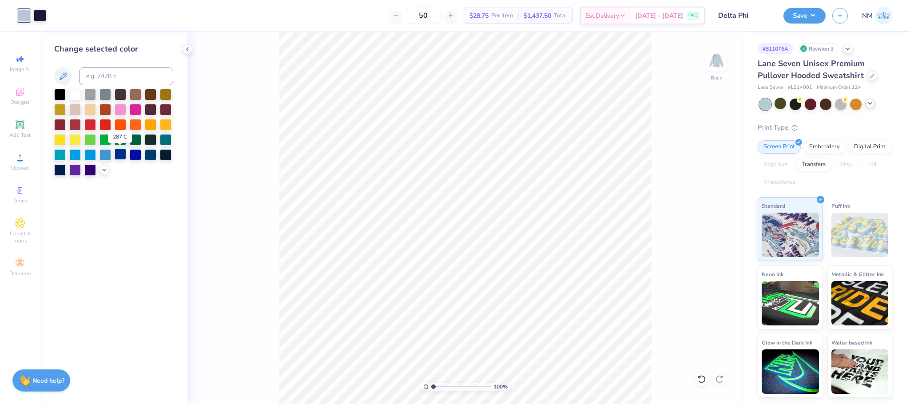
click at [122, 150] on div at bounding box center [121, 154] width 12 height 12
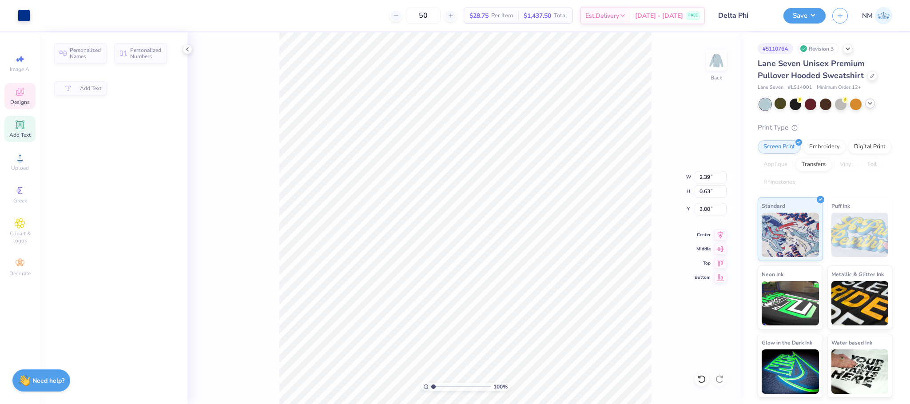
type input "2.39"
type input "0.63"
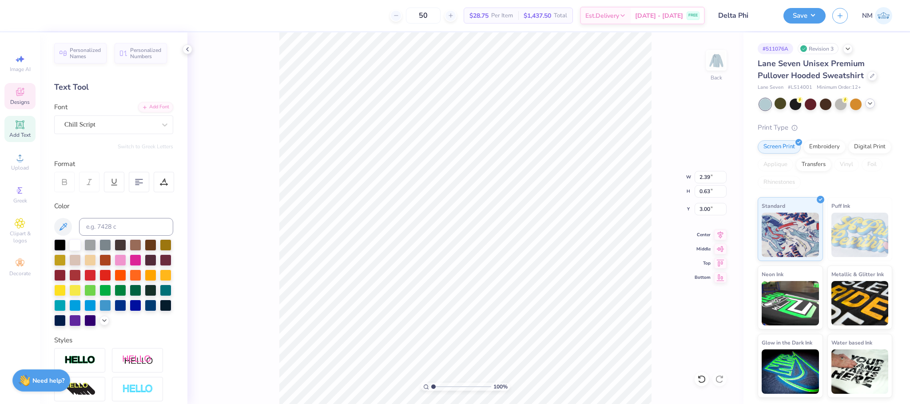
scroll to position [11, 0]
type textarea "B"
type textarea "Parents Weekend"
type input "5.39"
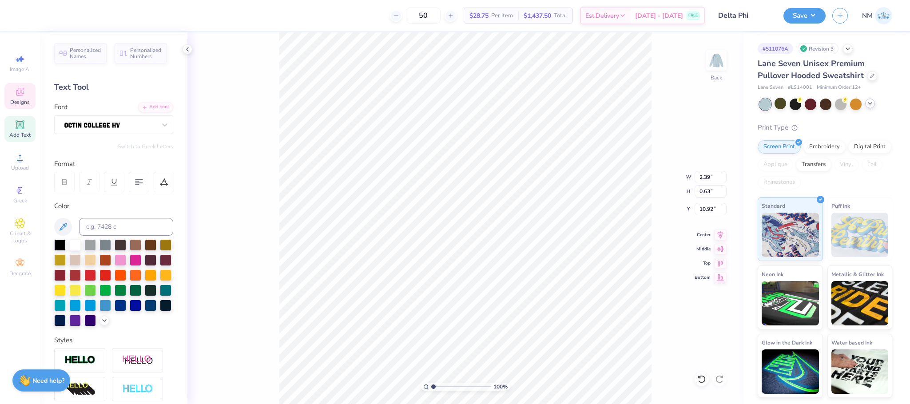
type input "0.79"
type input "10.92"
type textarea "Delta Phi"
type input "1.33"
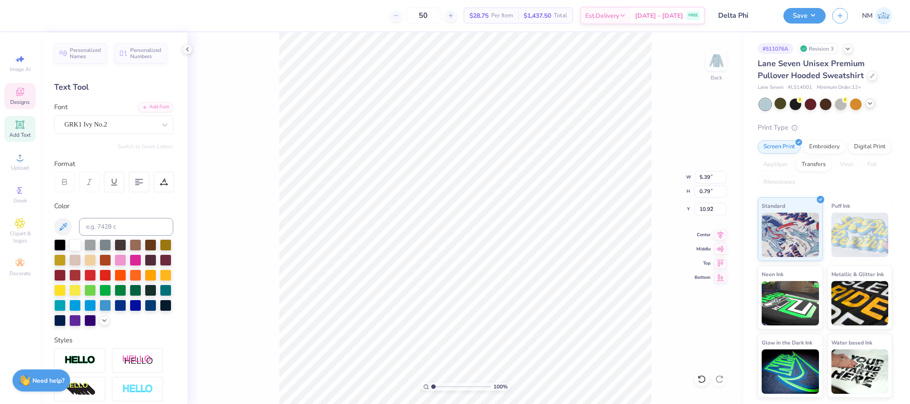
type input "0.47"
type input "3.02"
click at [23, 13] on div at bounding box center [24, 14] width 12 height 12
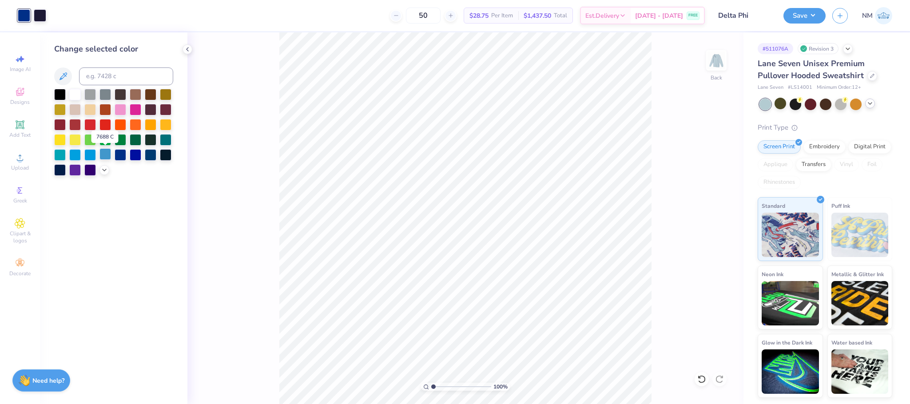
click at [107, 155] on div at bounding box center [106, 154] width 12 height 12
click at [100, 172] on div at bounding box center [105, 169] width 10 height 10
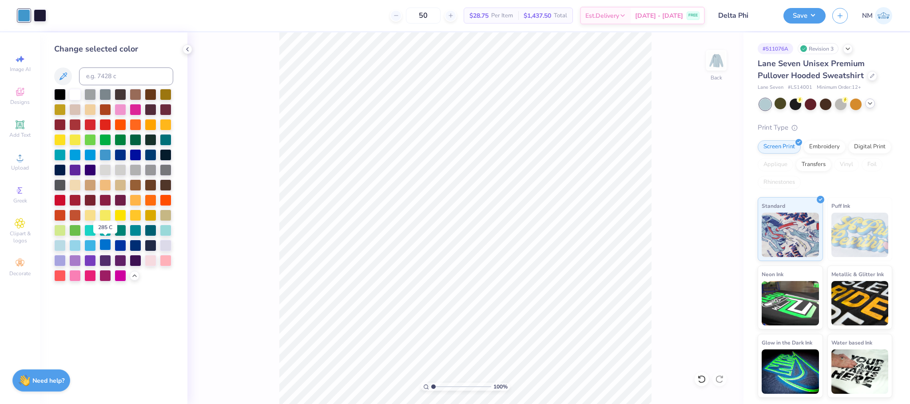
click at [105, 244] on div at bounding box center [106, 245] width 12 height 12
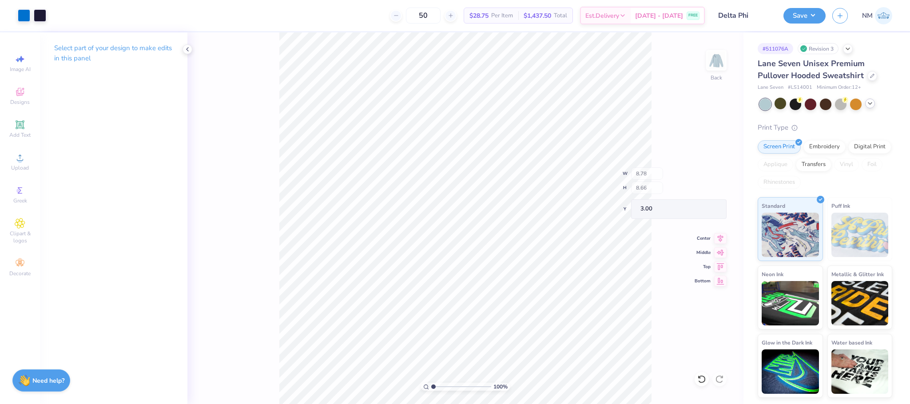
type input "3.00"
click at [799, 17] on button "Save" at bounding box center [805, 15] width 42 height 16
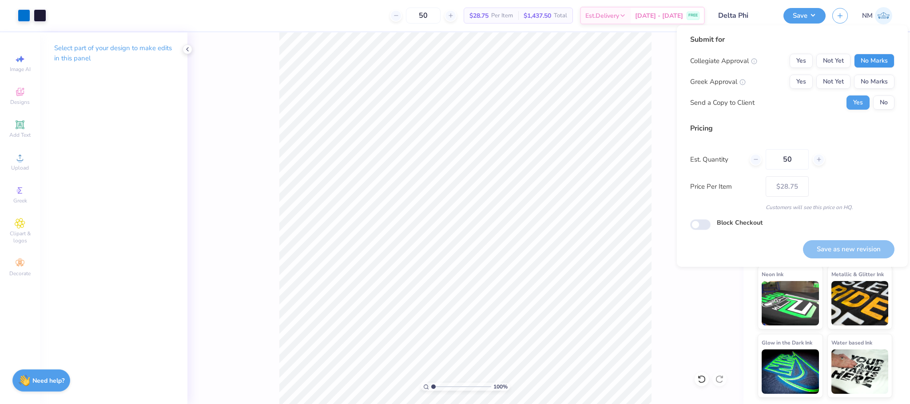
click at [870, 61] on button "No Marks" at bounding box center [874, 61] width 40 height 14
click at [870, 79] on button "No Marks" at bounding box center [874, 82] width 40 height 14
click at [853, 243] on button "Save as new revision" at bounding box center [849, 249] width 92 height 18
type input "$28.75"
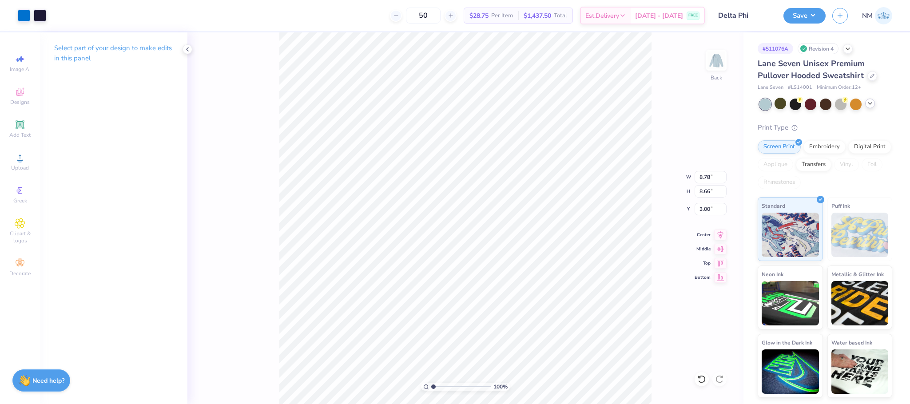
click at [22, 99] on span "Designs" at bounding box center [20, 102] width 20 height 7
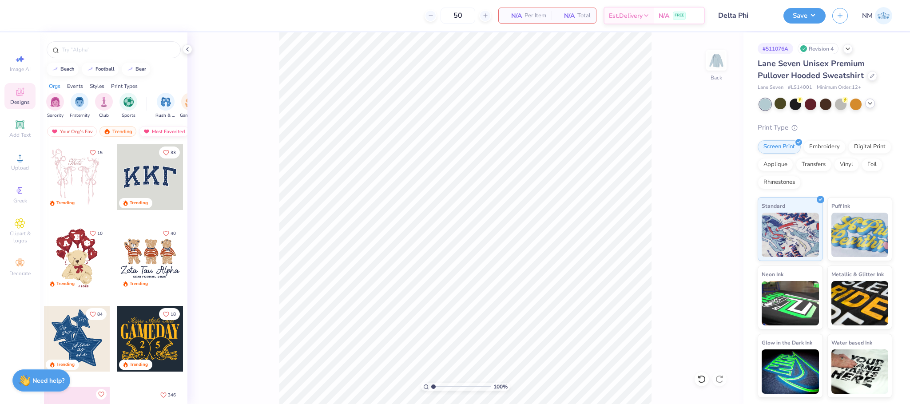
click at [152, 136] on div "Most Favorited" at bounding box center [164, 131] width 50 height 11
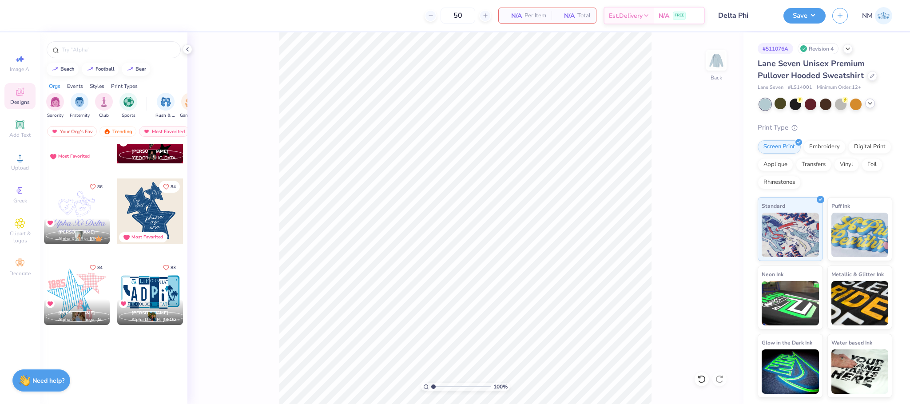
scroll to position [1173, 0]
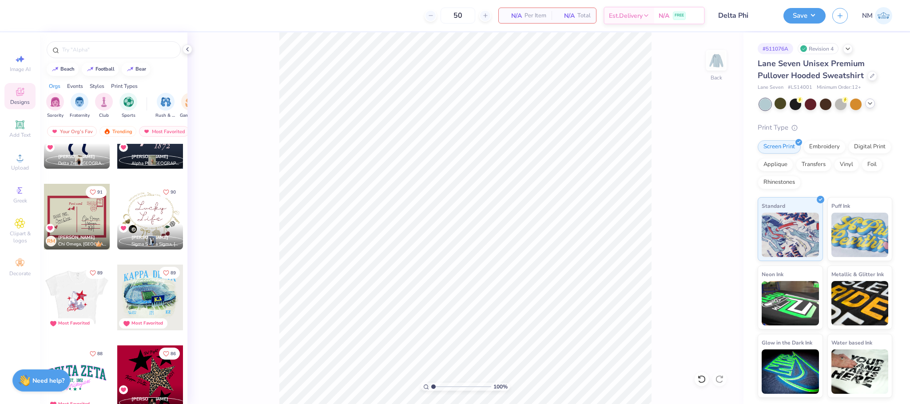
click at [72, 299] on div at bounding box center [77, 298] width 66 height 66
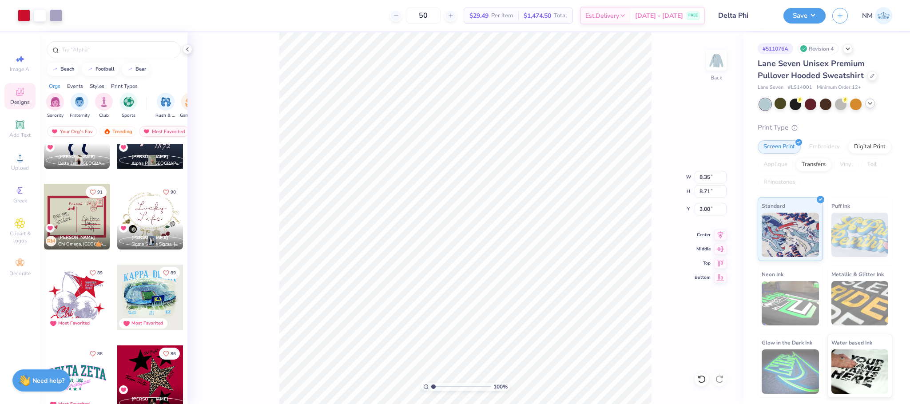
type input "4.17"
click at [452, 385] on input "range" at bounding box center [461, 387] width 60 height 8
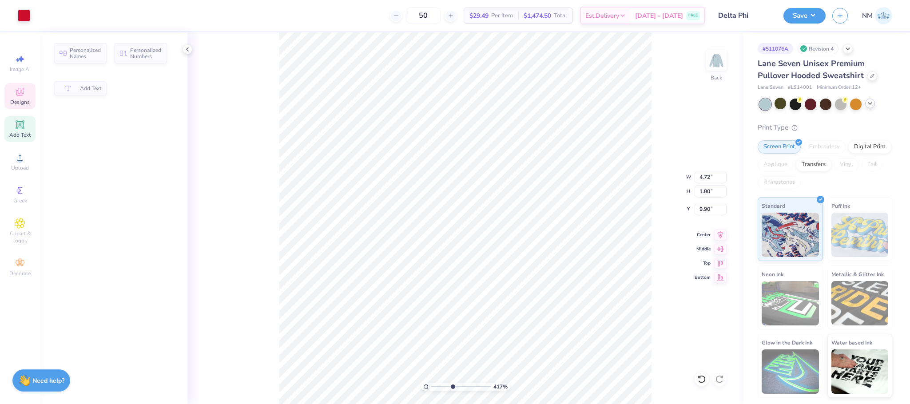
type input "4.72"
type input "1.80"
type input "9.90"
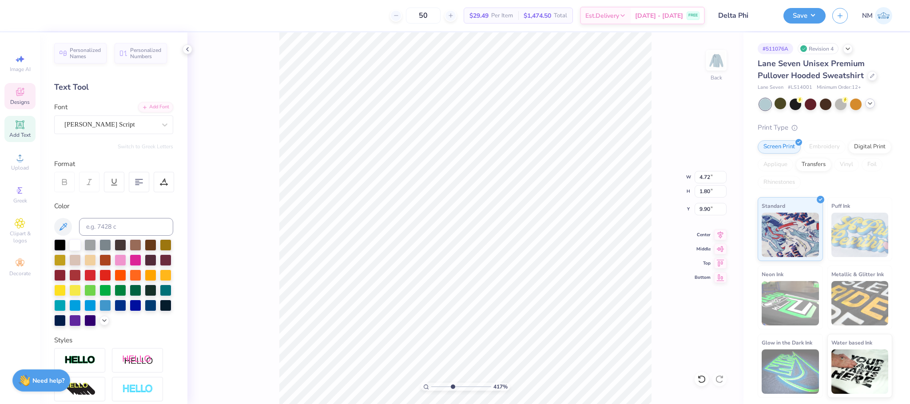
scroll to position [11, 1]
type textarea "Phi"
type input "2.47"
type input "1.81"
type input "8.67"
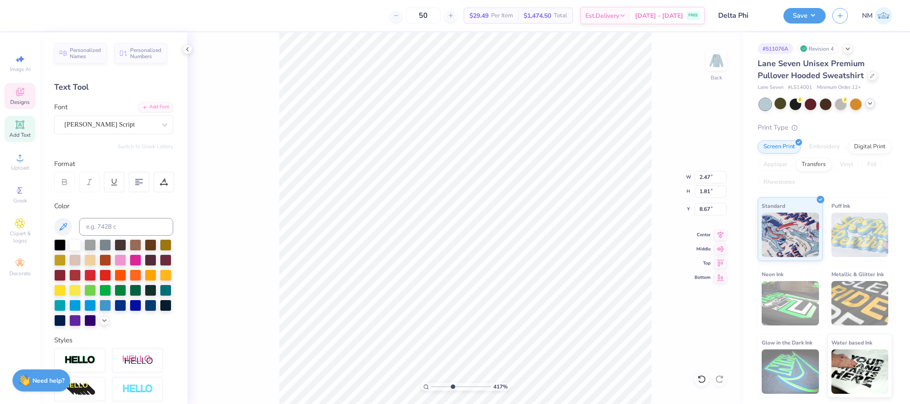
scroll to position [11, 0]
type textarea "Delta"
type input "5.24"
type input "5.15"
type input "3.00"
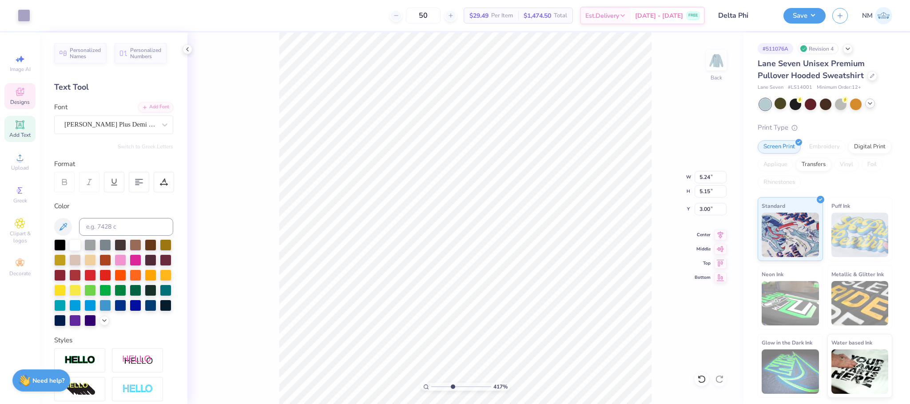
type input "0.93"
type input "0.32"
type input "5.81"
type textarea "2025"
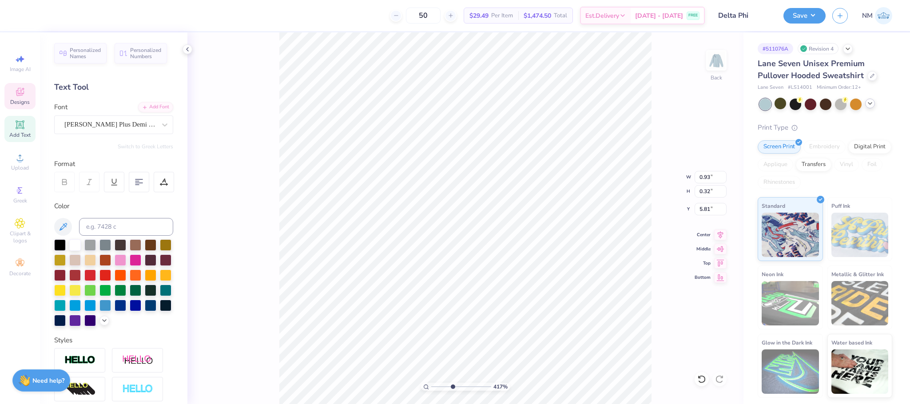
type input "1.63"
type input "0.33"
type input "4.99"
type textarea "E"
type textarea "PARENTS"
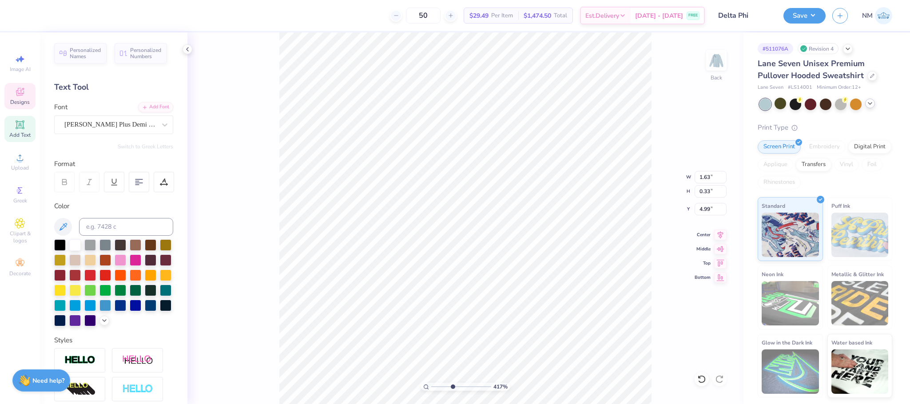
type input "2.63"
type input "5.41"
type textarea "D"
type textarea "WEEKEND"
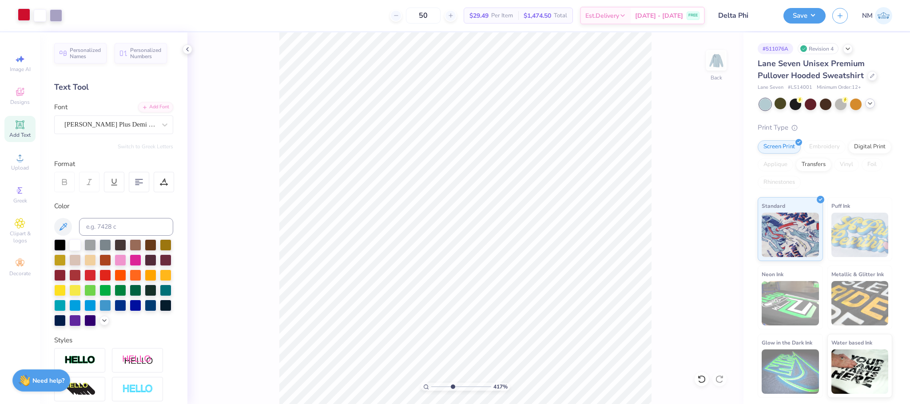
click at [24, 11] on div at bounding box center [24, 14] width 12 height 12
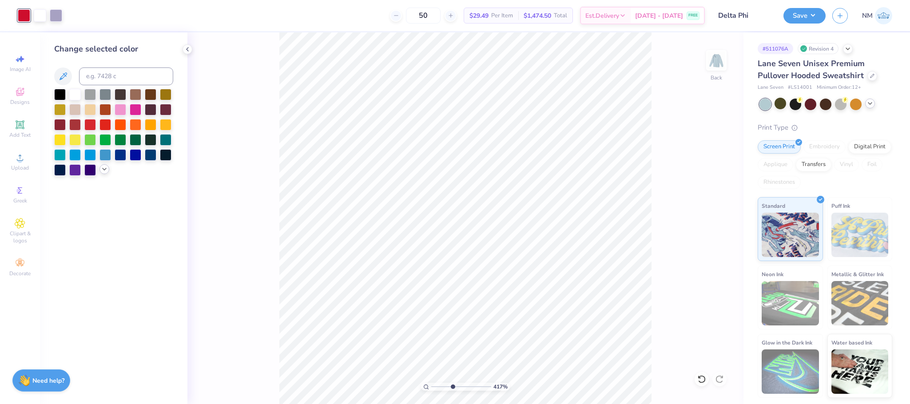
click at [104, 173] on div at bounding box center [105, 169] width 10 height 10
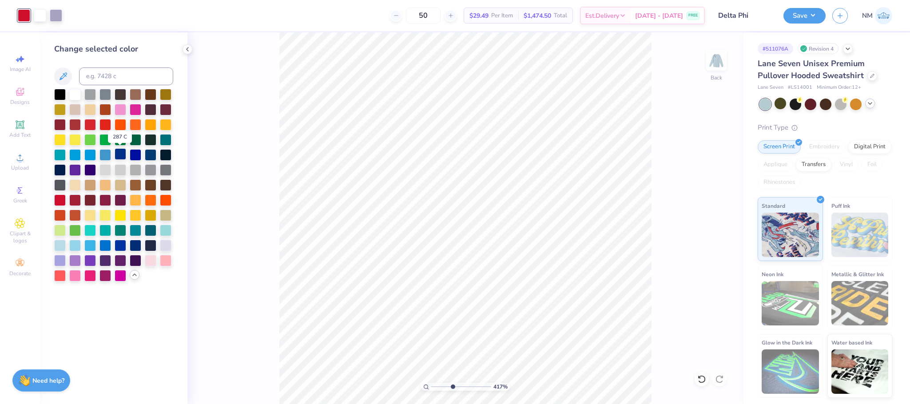
click at [119, 155] on div at bounding box center [121, 154] width 12 height 12
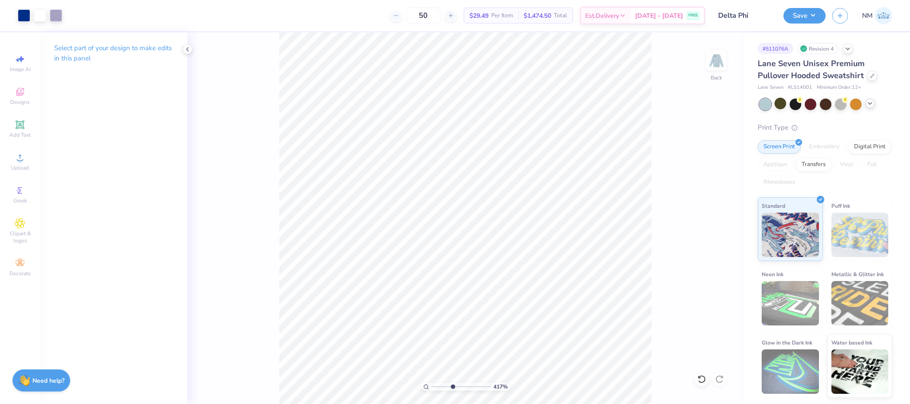
type input "1.27"
click at [435, 388] on input "range" at bounding box center [461, 387] width 60 height 8
click at [802, 11] on button "Save" at bounding box center [805, 15] width 42 height 16
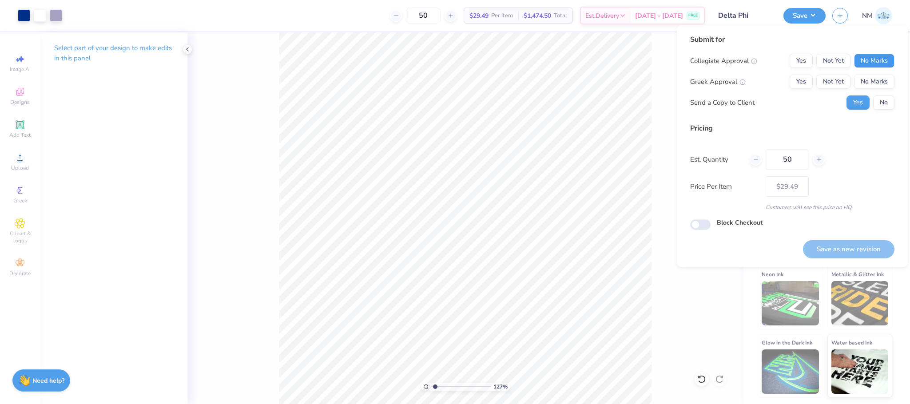
click at [874, 59] on button "No Marks" at bounding box center [874, 61] width 40 height 14
click at [878, 79] on button "No Marks" at bounding box center [874, 82] width 40 height 14
click at [884, 99] on button "No" at bounding box center [884, 103] width 21 height 14
drag, startPoint x: 837, startPoint y: 239, endPoint x: 836, endPoint y: 247, distance: 8.5
click at [837, 240] on div "Save as new revision" at bounding box center [849, 244] width 92 height 28
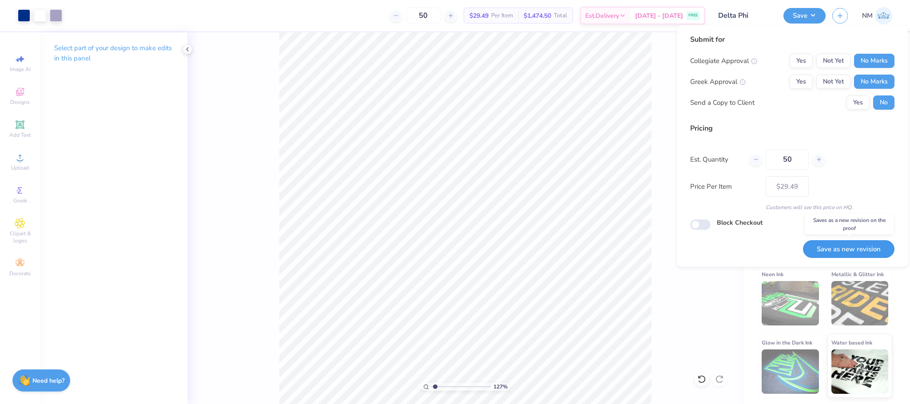
click at [836, 247] on button "Save as new revision" at bounding box center [849, 249] width 92 height 18
type input "$29.49"
